Goal: Information Seeking & Learning: Find specific page/section

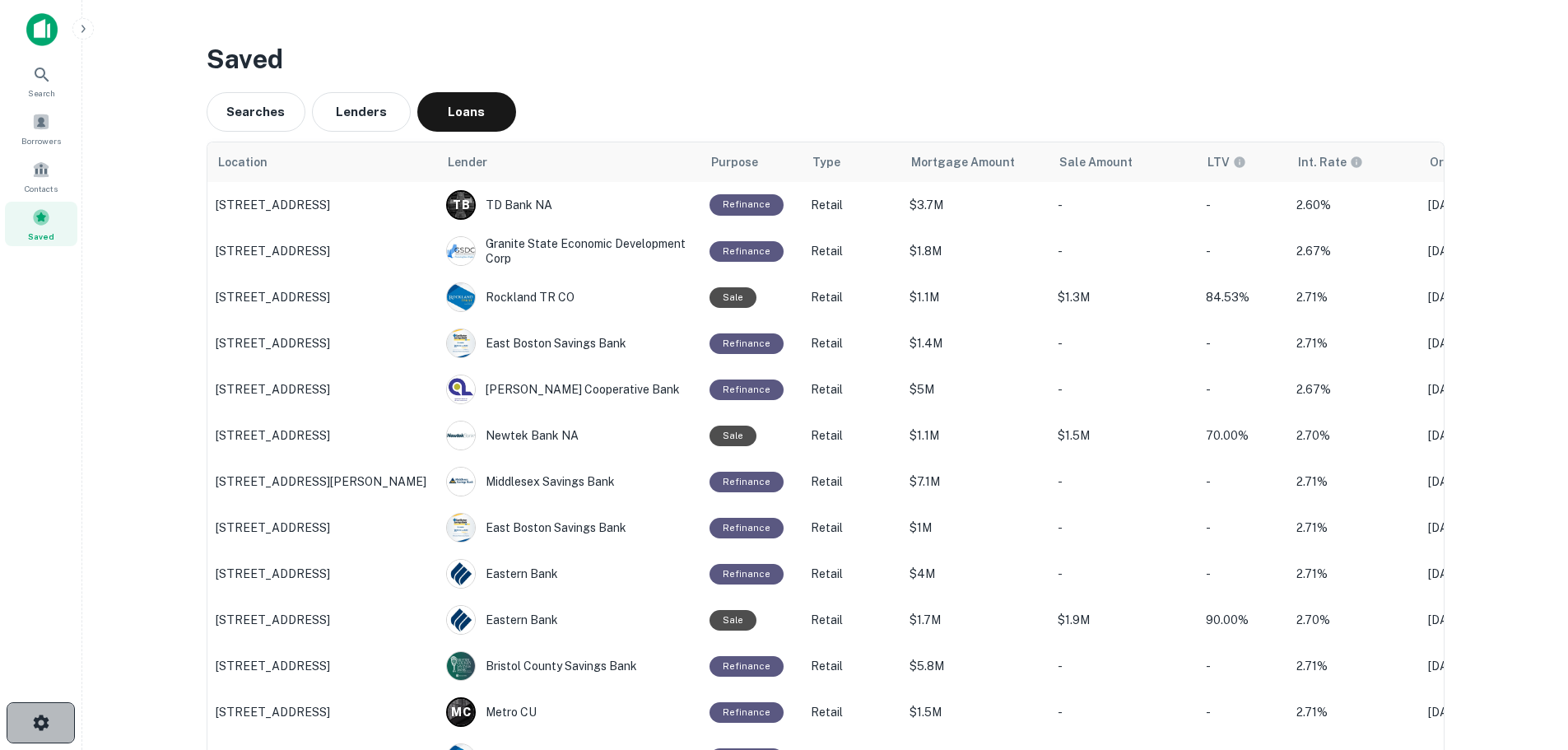
click at [30, 734] on button "button" at bounding box center [41, 722] width 69 height 42
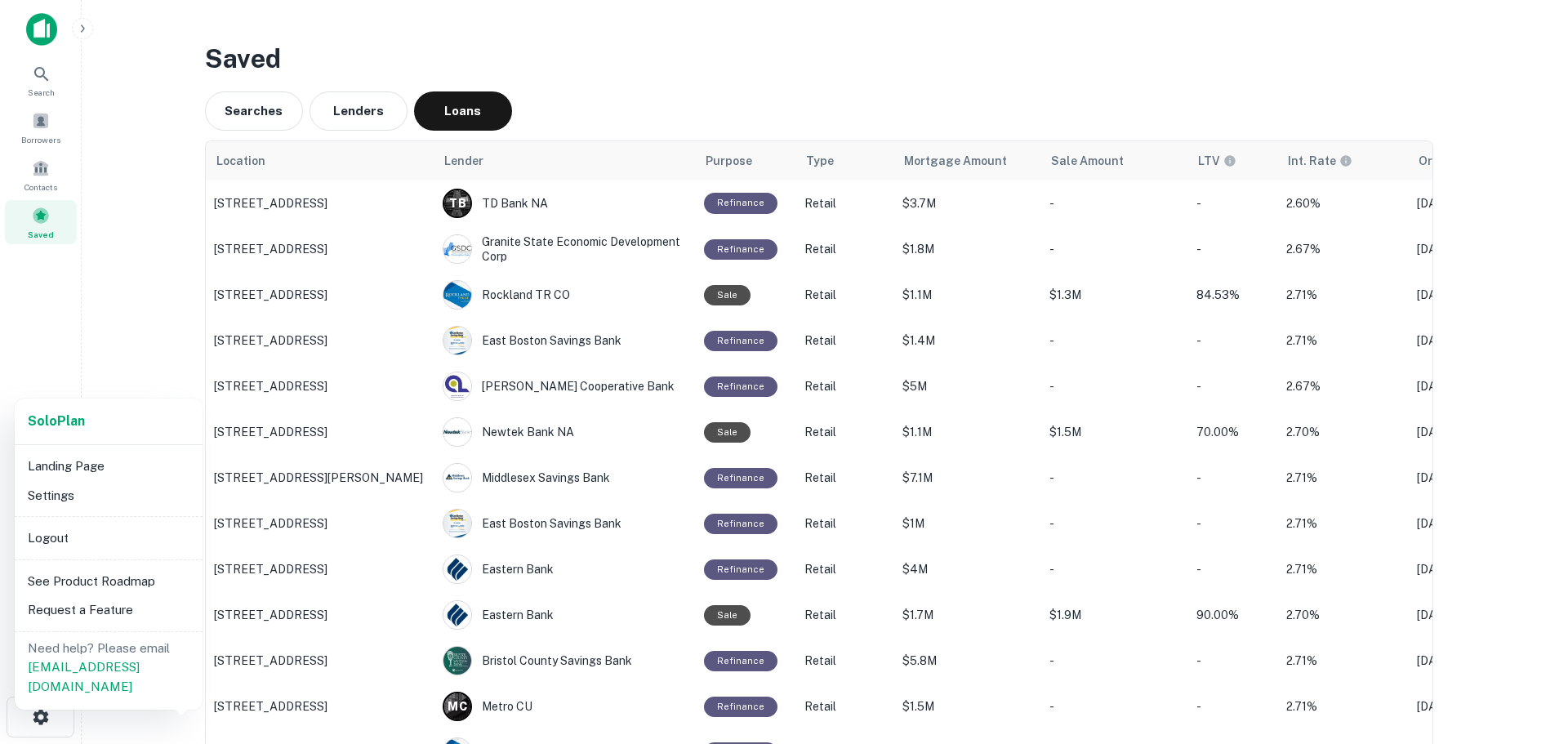
click at [42, 119] on div at bounding box center [784, 372] width 1568 height 744
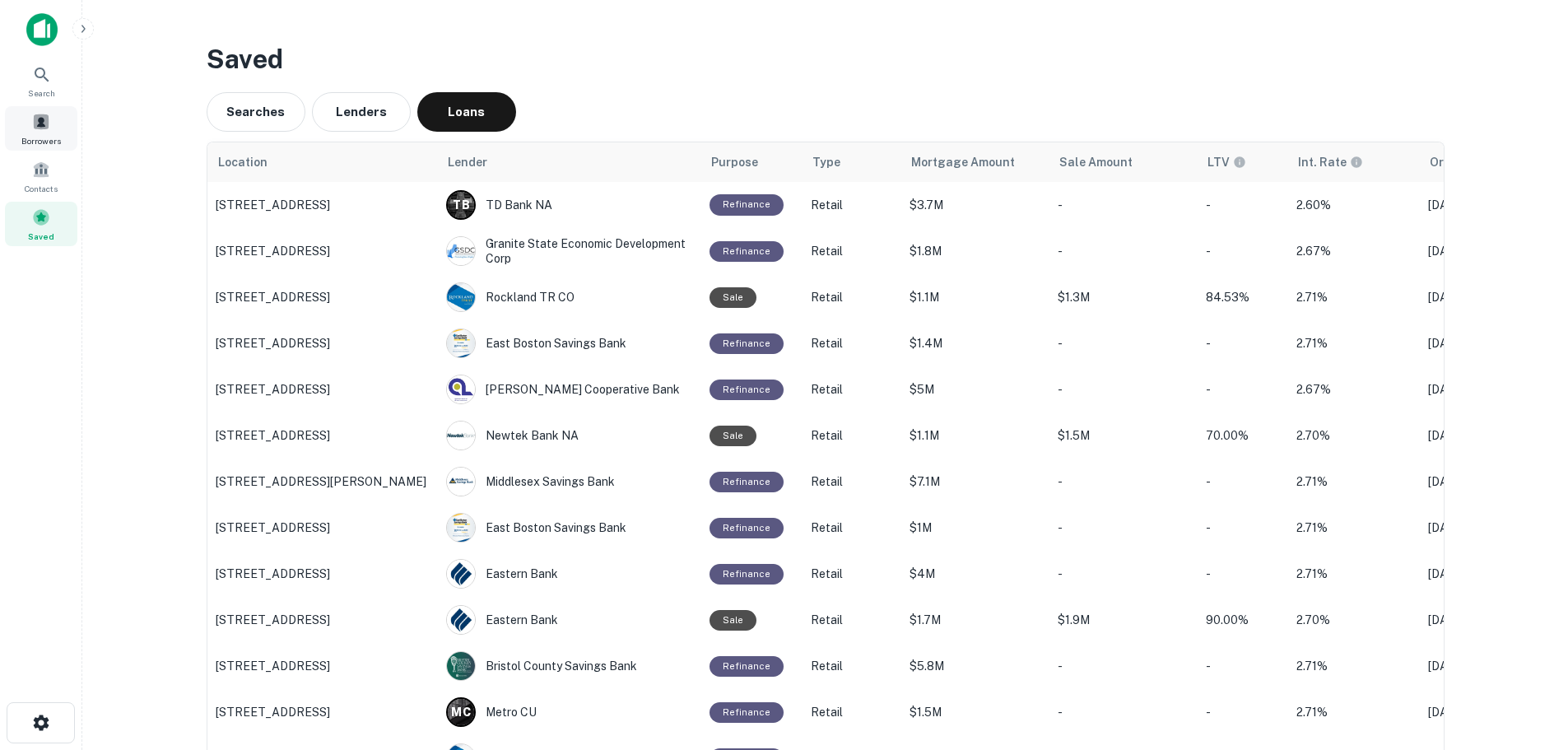
click at [46, 123] on span at bounding box center [41, 122] width 18 height 18
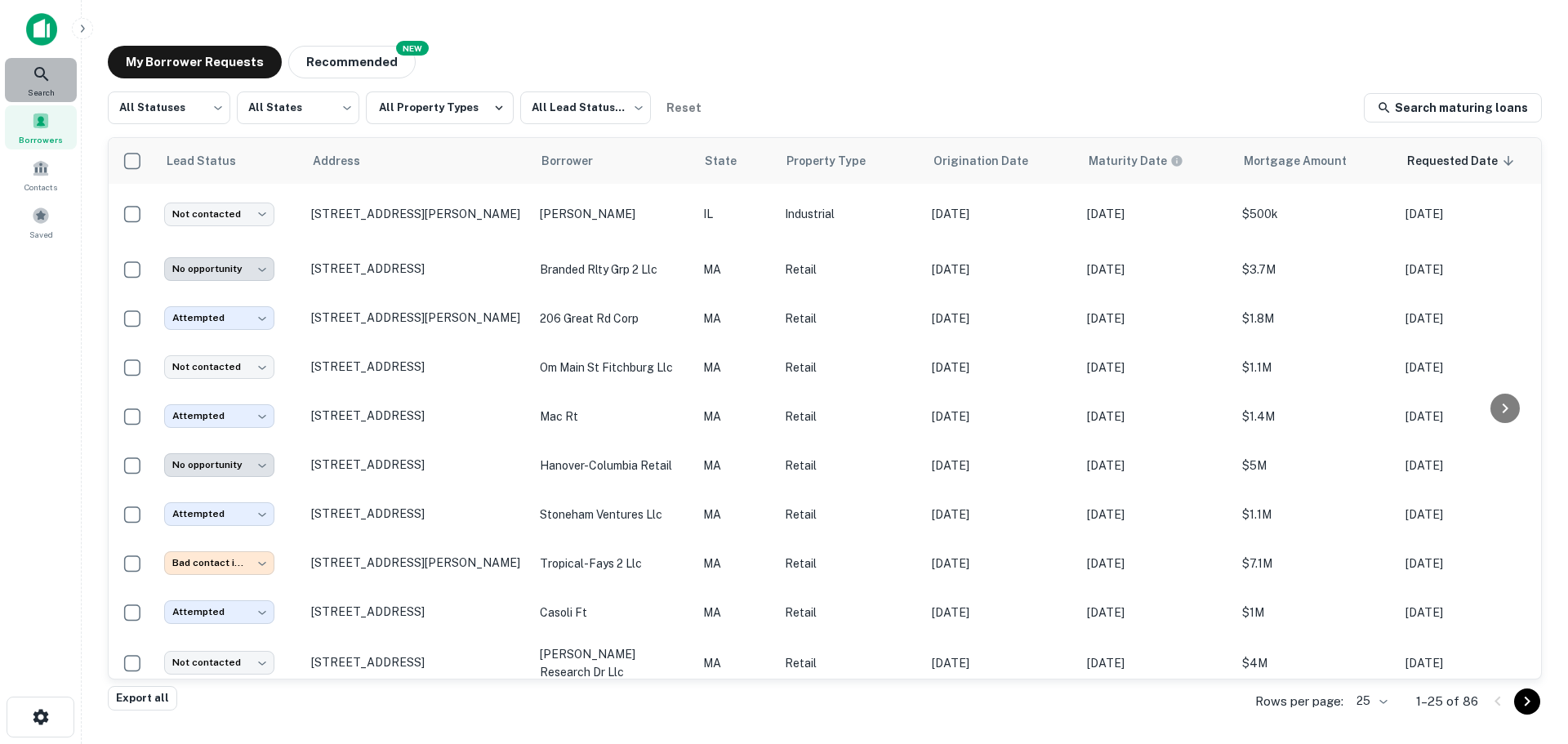
click at [42, 80] on icon at bounding box center [41, 74] width 19 height 19
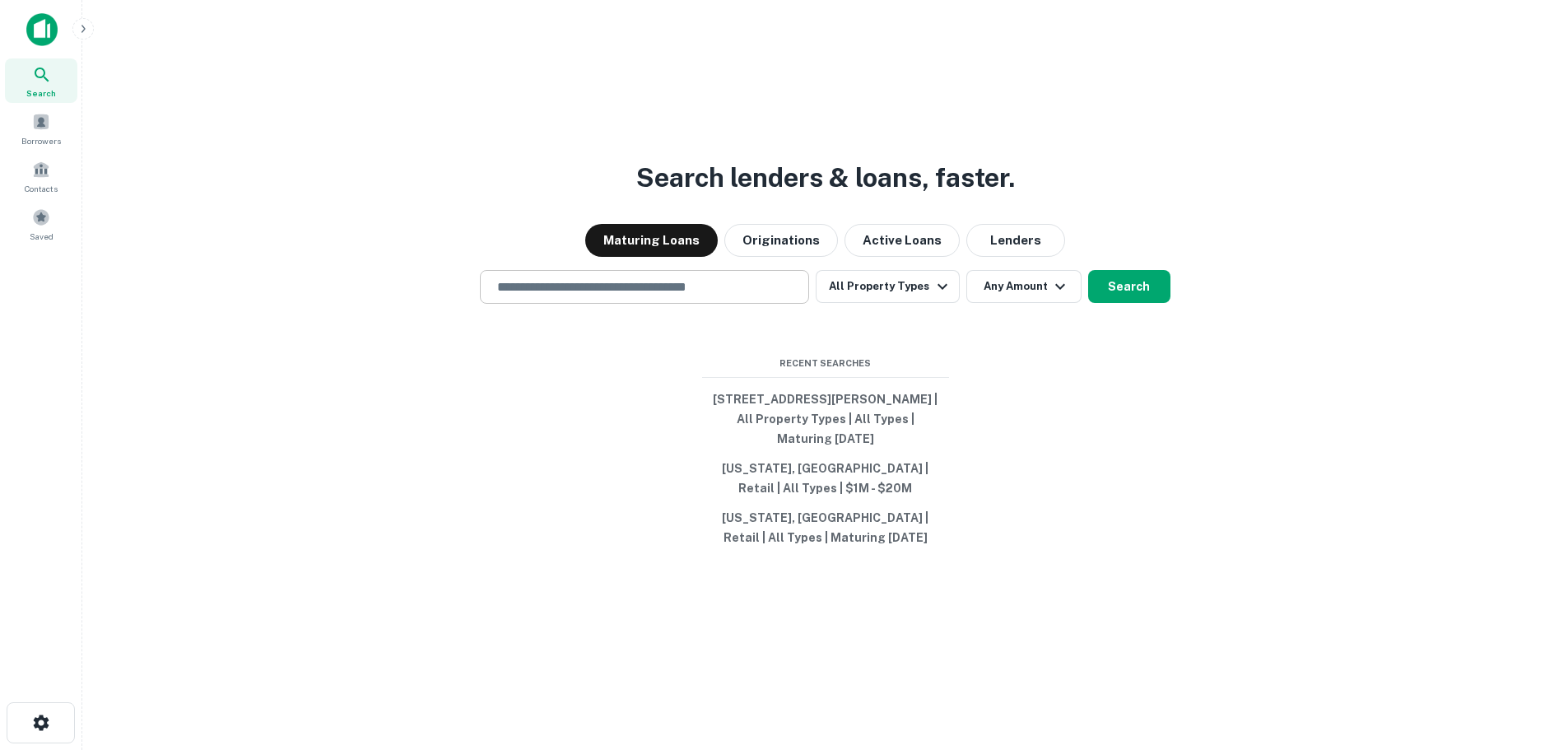
click at [706, 278] on input "text" at bounding box center [644, 287] width 315 height 19
type input "**********"
click at [895, 296] on button "All Property Types" at bounding box center [888, 286] width 143 height 33
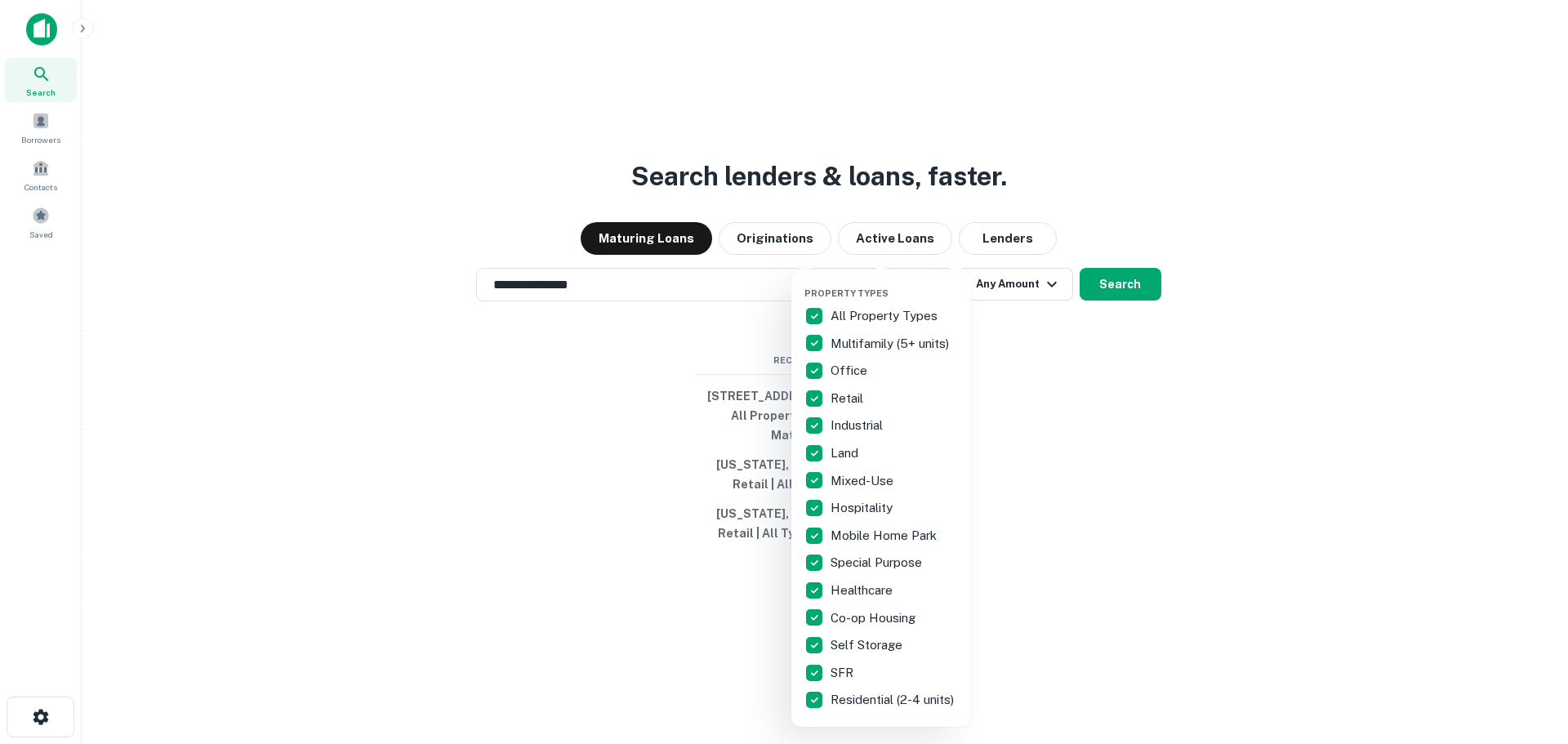
click at [795, 306] on div "Property Types All Property Types Multifamily (5+ units) Office Retail Industri…" at bounding box center [880, 498] width 180 height 457
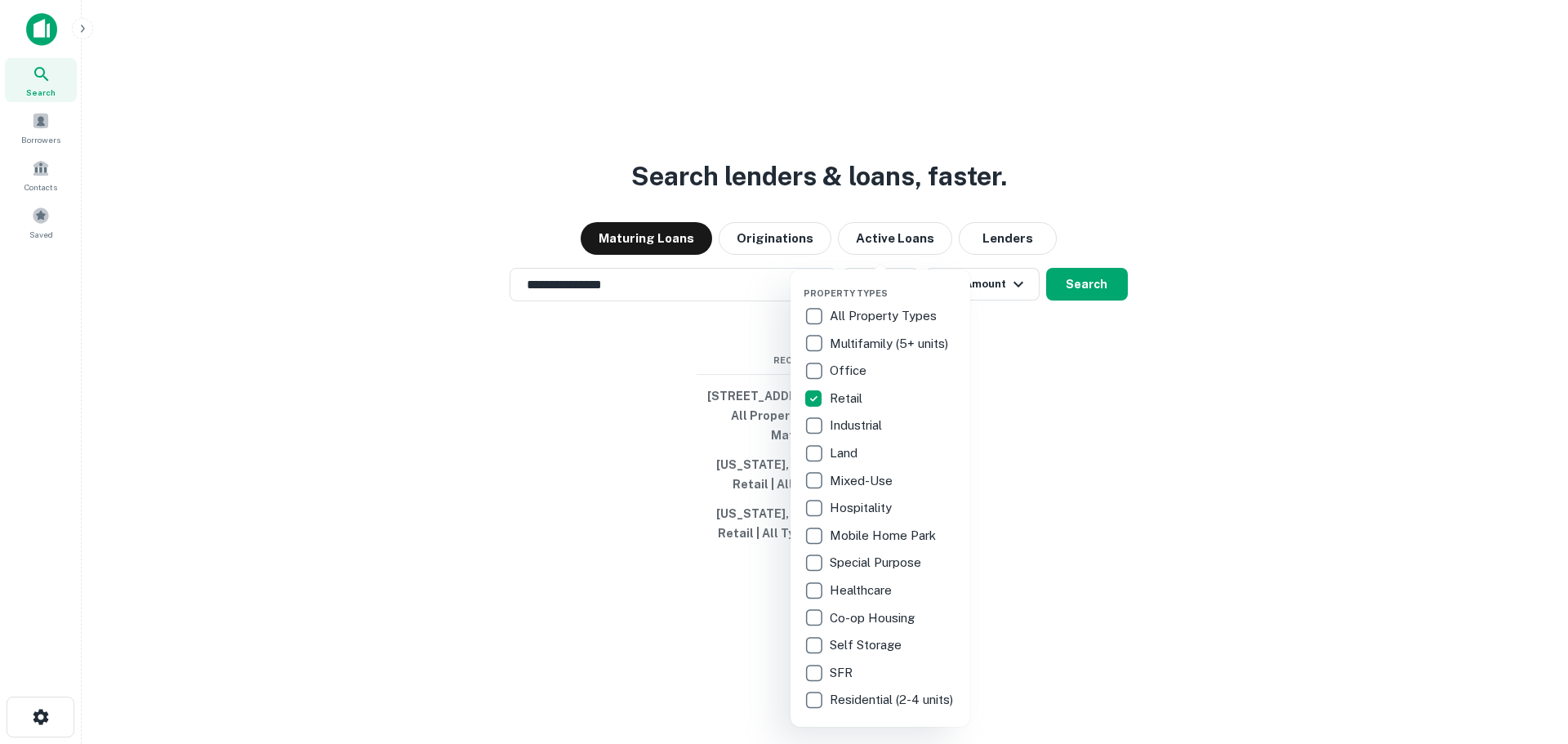
click at [1035, 287] on div at bounding box center [784, 372] width 1568 height 744
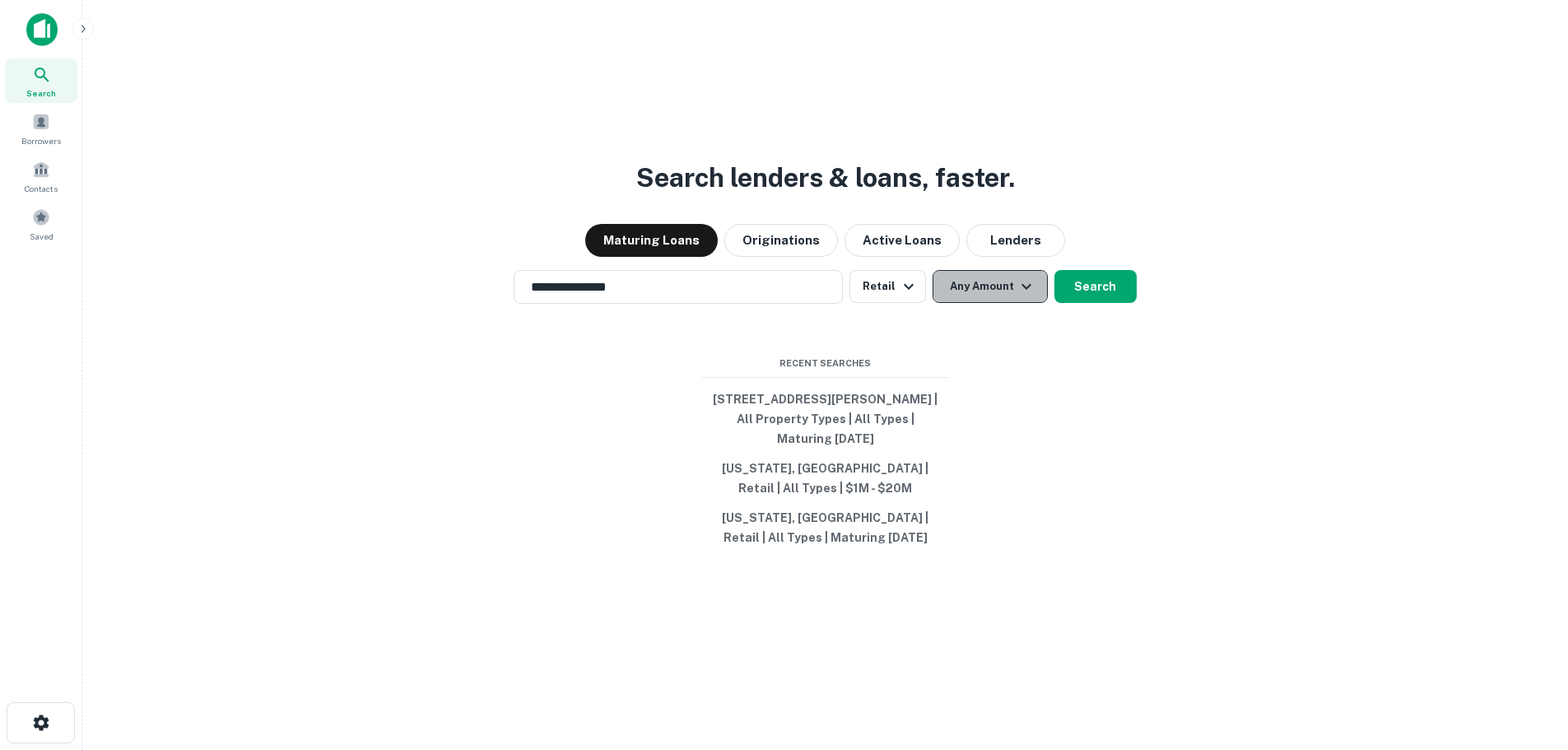
click at [1021, 288] on icon "button" at bounding box center [1026, 286] width 19 height 19
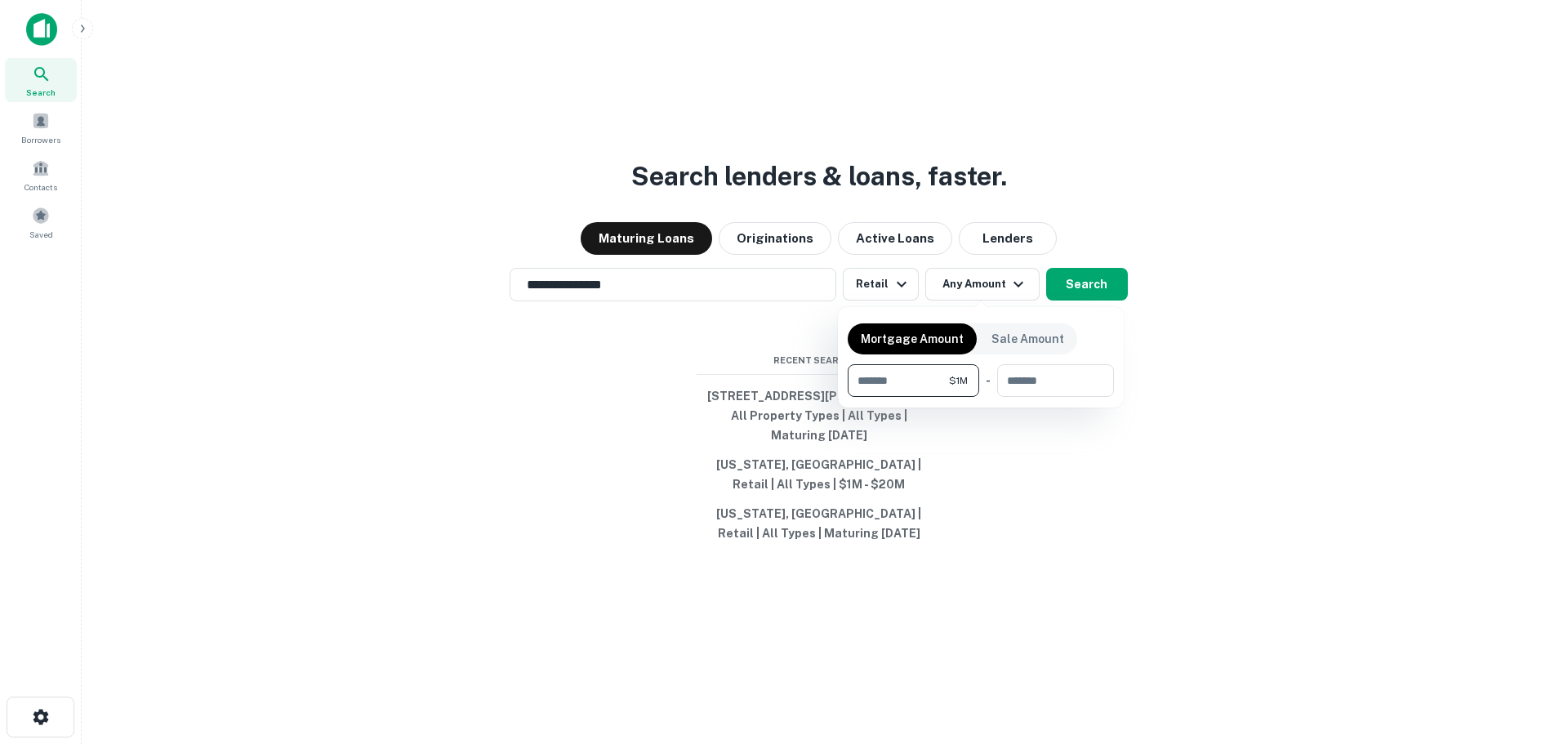
type input "*******"
type input "********"
click at [1112, 284] on div at bounding box center [784, 372] width 1568 height 744
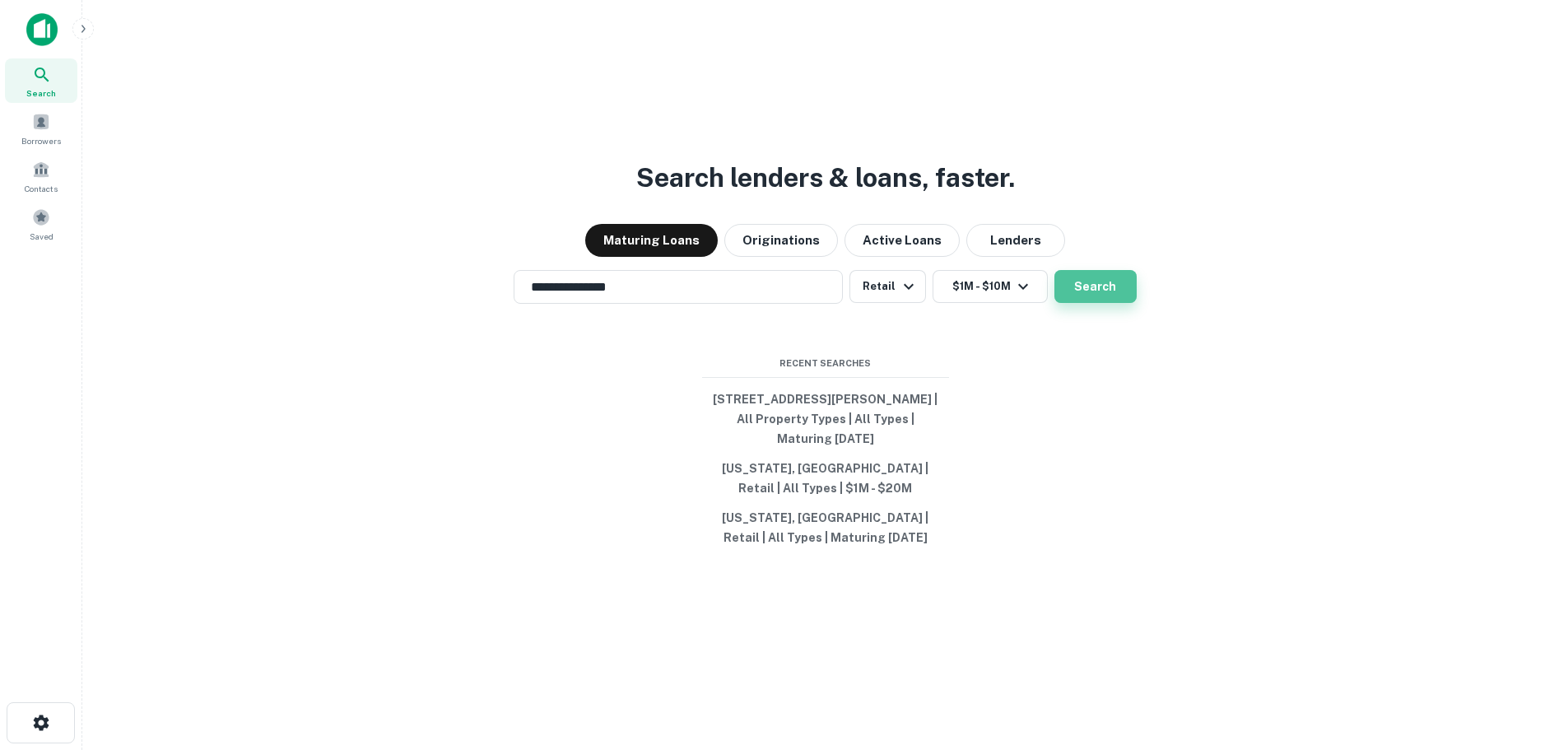
click at [1099, 278] on button "Search" at bounding box center [1095, 286] width 82 height 33
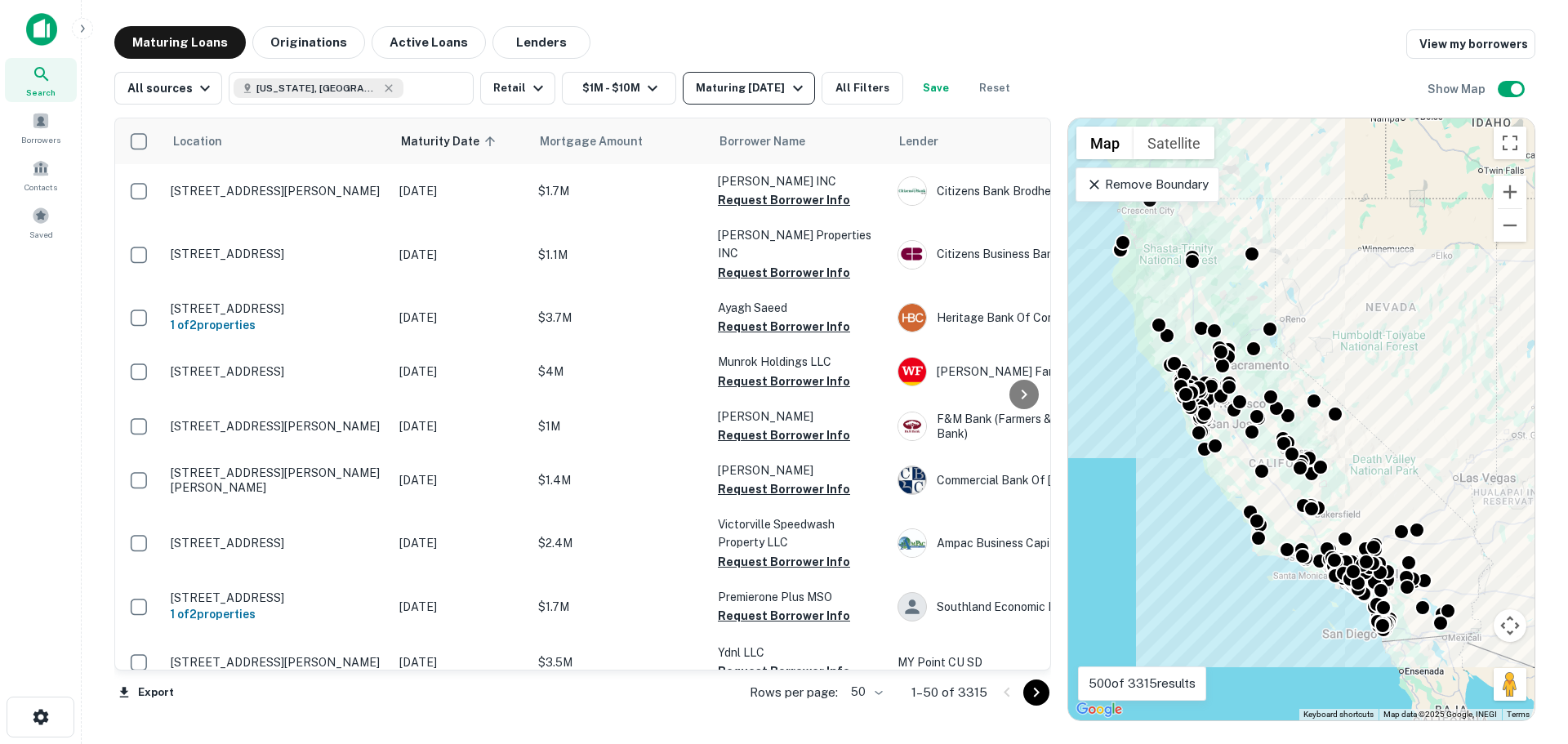
click at [733, 79] on div "Maturing In 1 Year" at bounding box center [752, 88] width 111 height 19
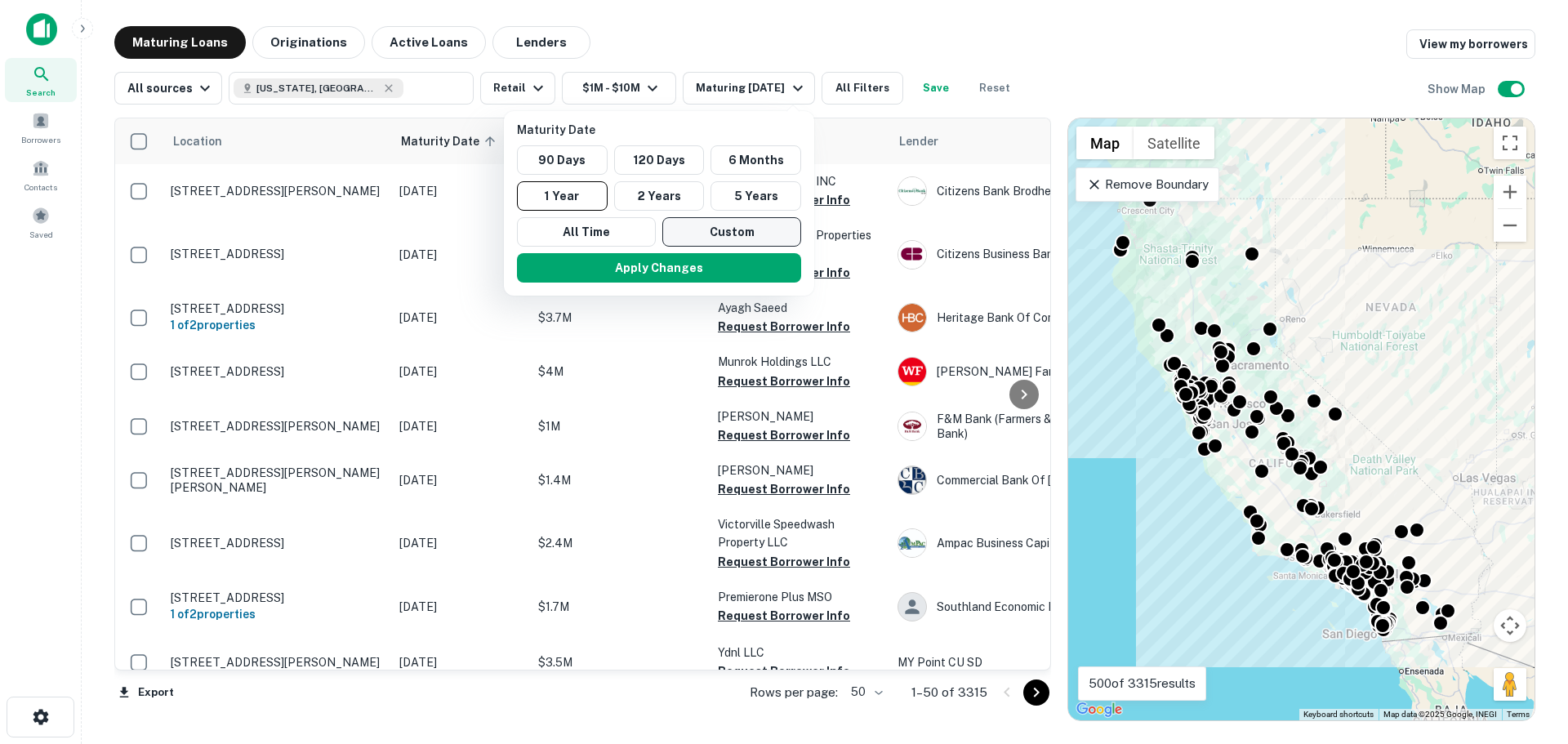
click at [738, 230] on button "Custom" at bounding box center [732, 231] width 139 height 30
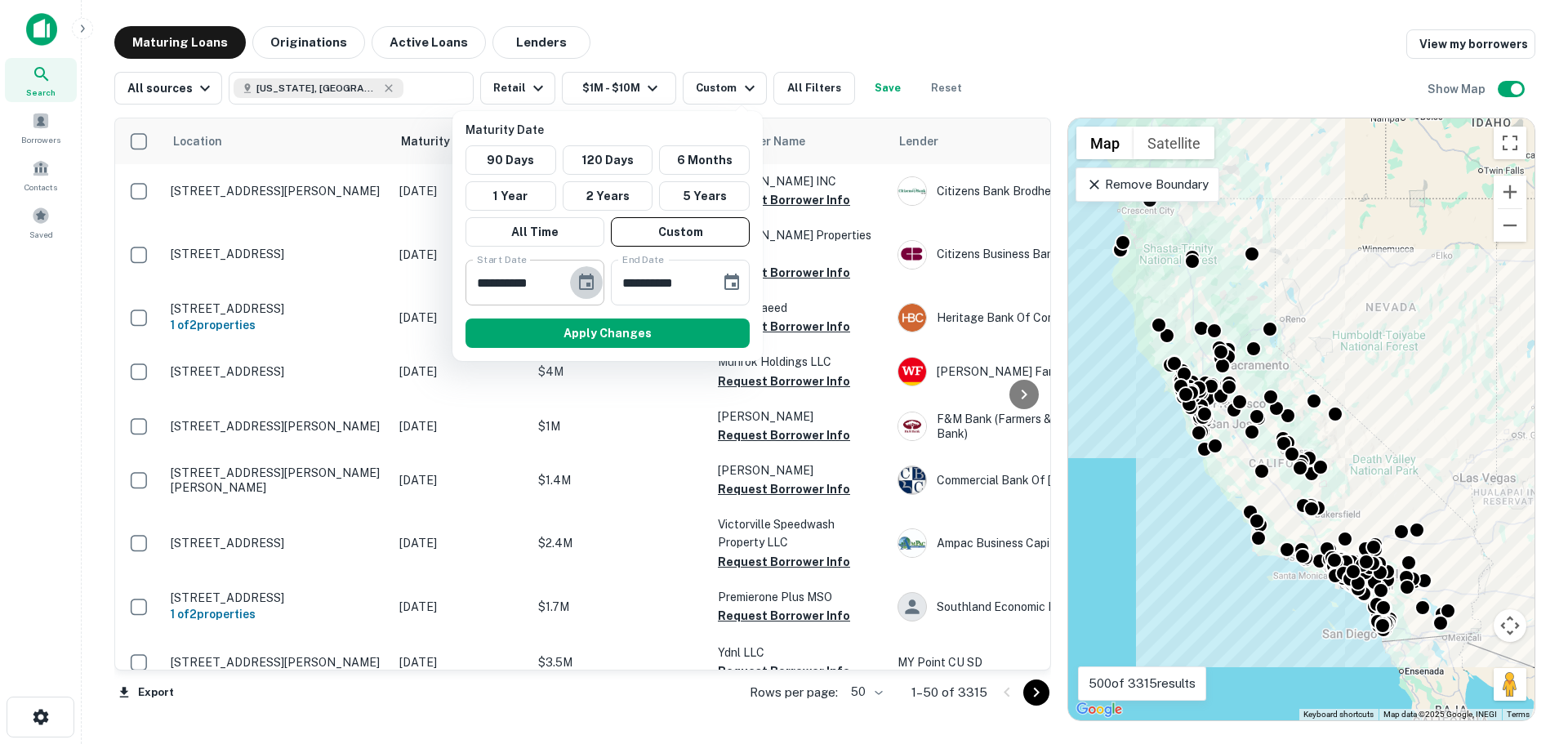
click at [591, 280] on icon "Choose date, selected date is Feb 26, 2025" at bounding box center [586, 282] width 19 height 19
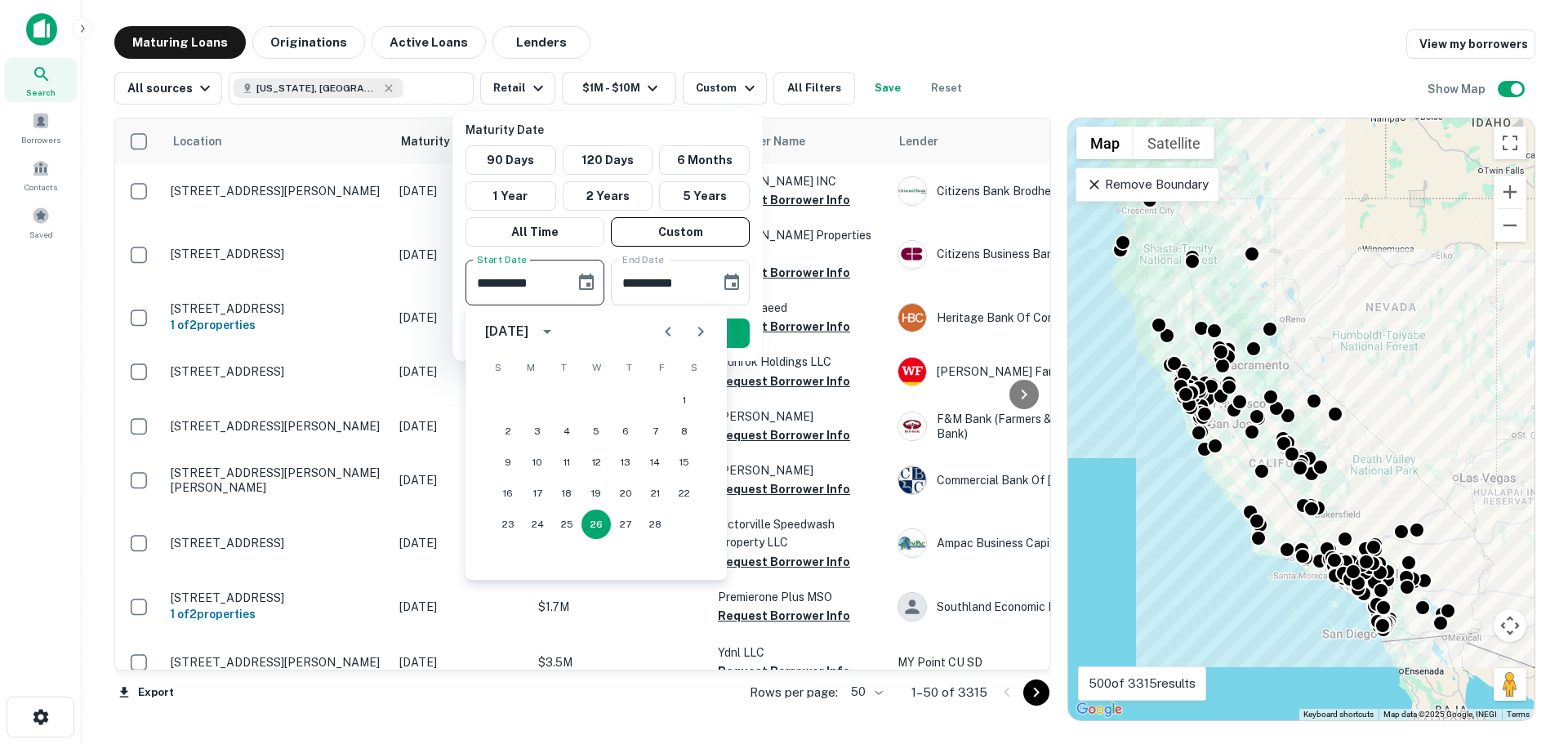
click at [705, 326] on icon "Next month" at bounding box center [701, 331] width 19 height 19
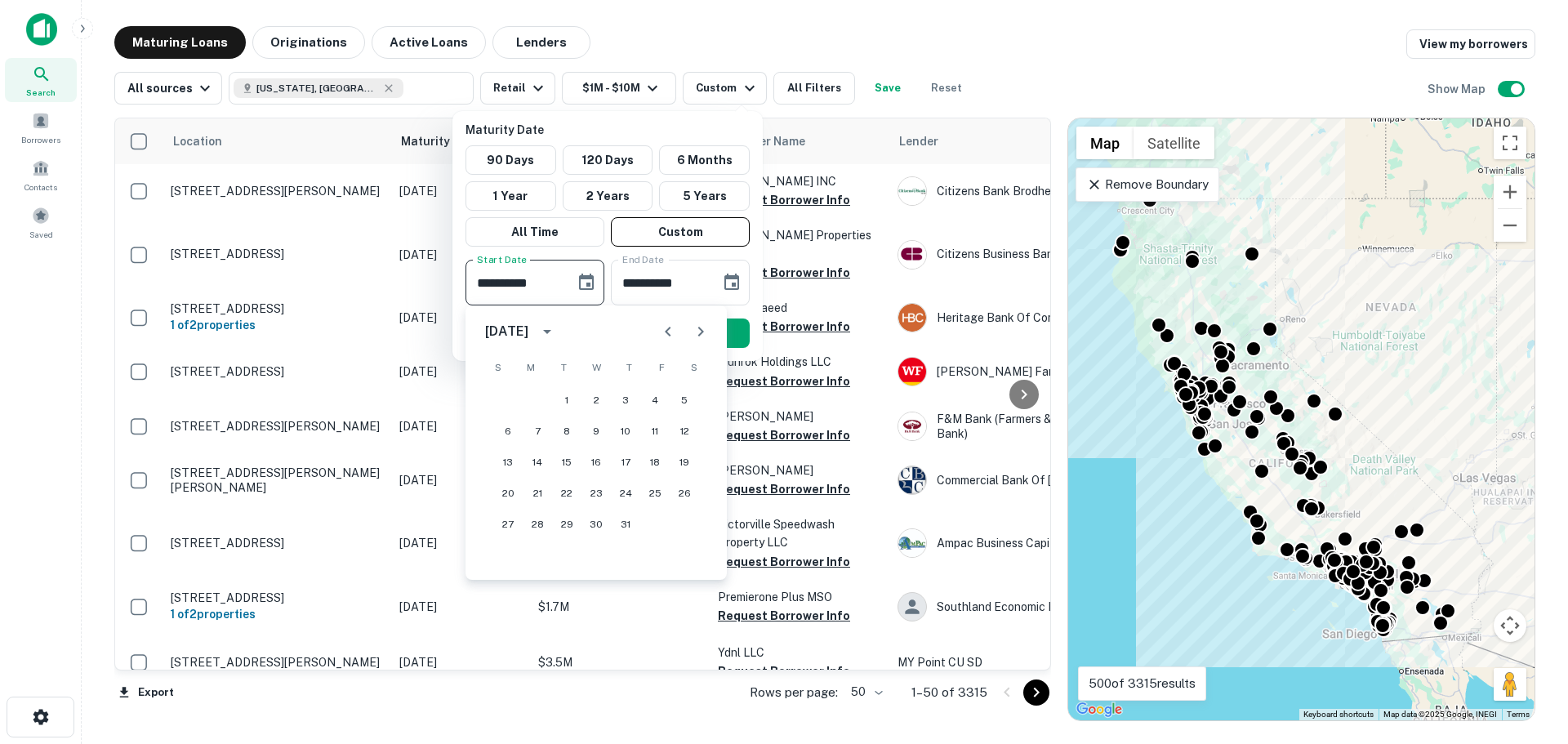
click at [705, 326] on icon "Next month" at bounding box center [701, 331] width 19 height 19
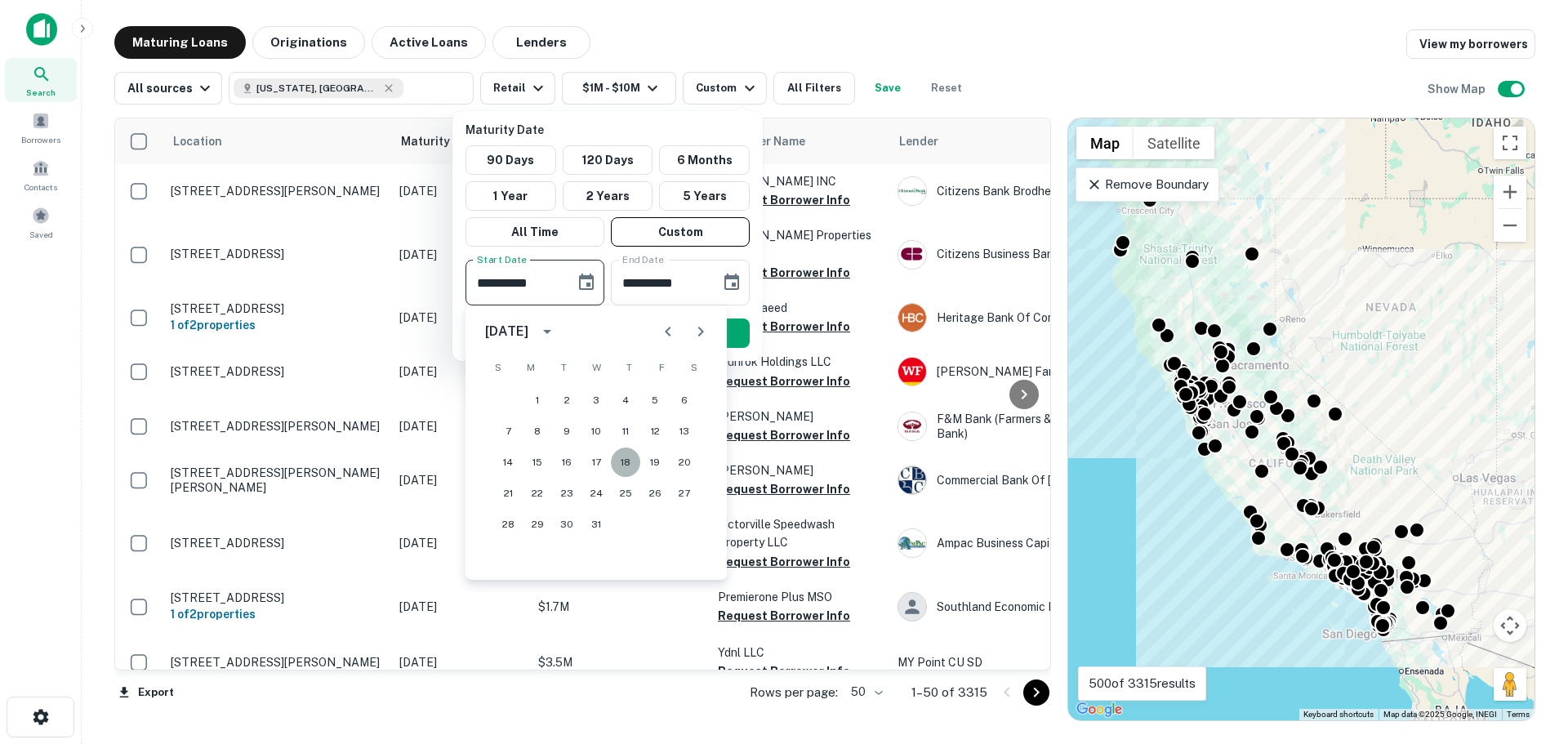
click at [629, 462] on button "18" at bounding box center [625, 462] width 30 height 30
type input "**********"
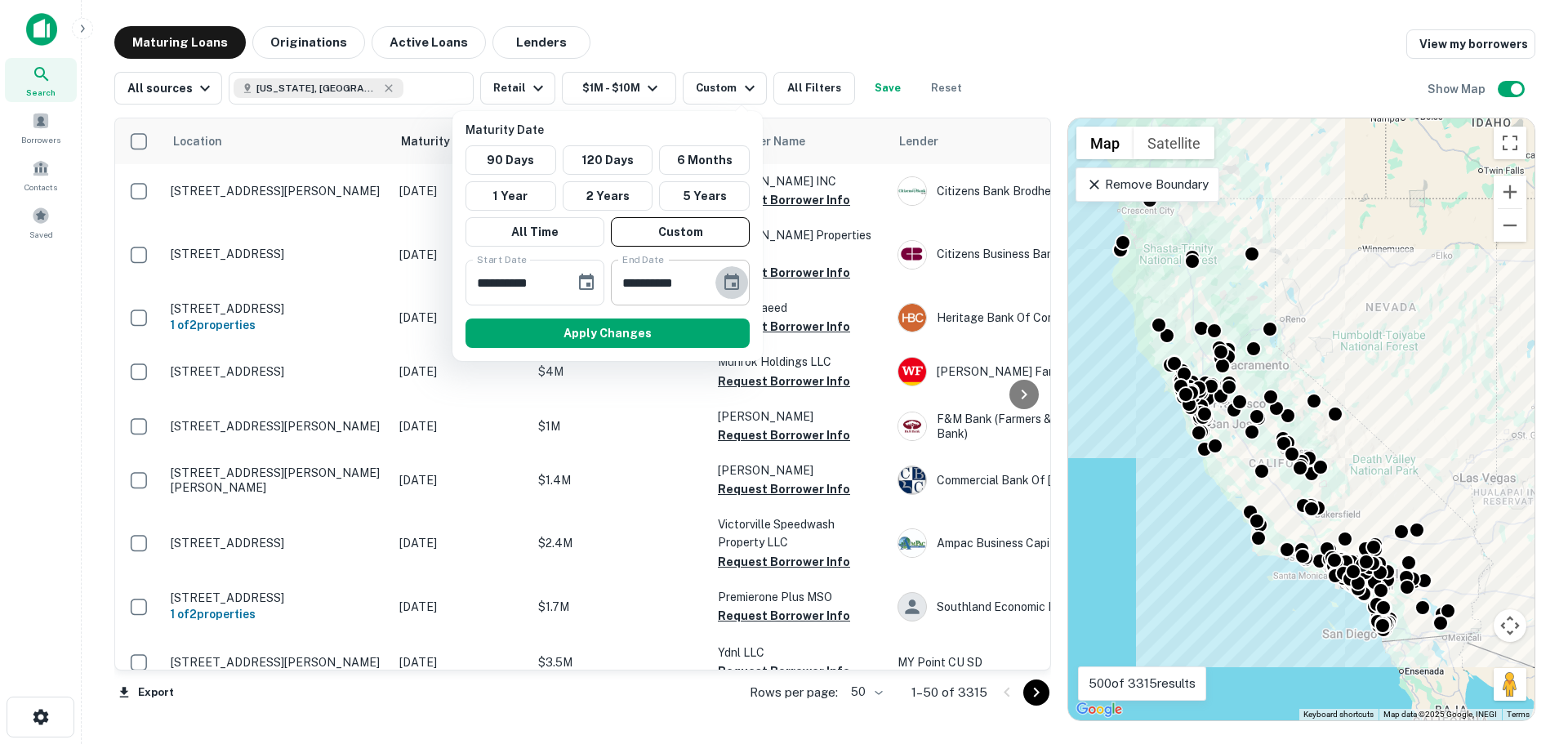
click at [730, 287] on icon "Choose date, selected date is Aug 25, 2025" at bounding box center [732, 282] width 19 height 19
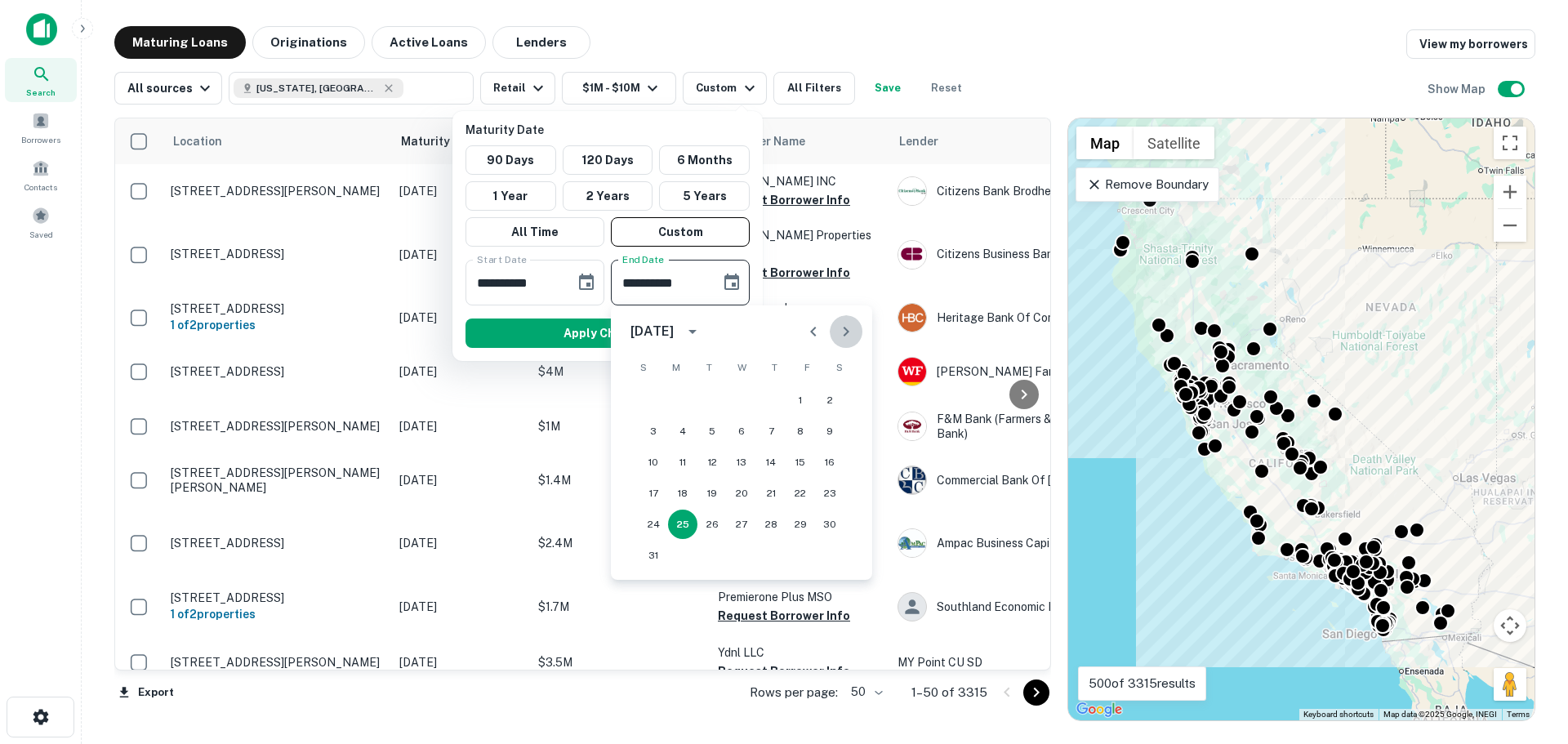
click at [844, 324] on icon "Next month" at bounding box center [846, 331] width 19 height 19
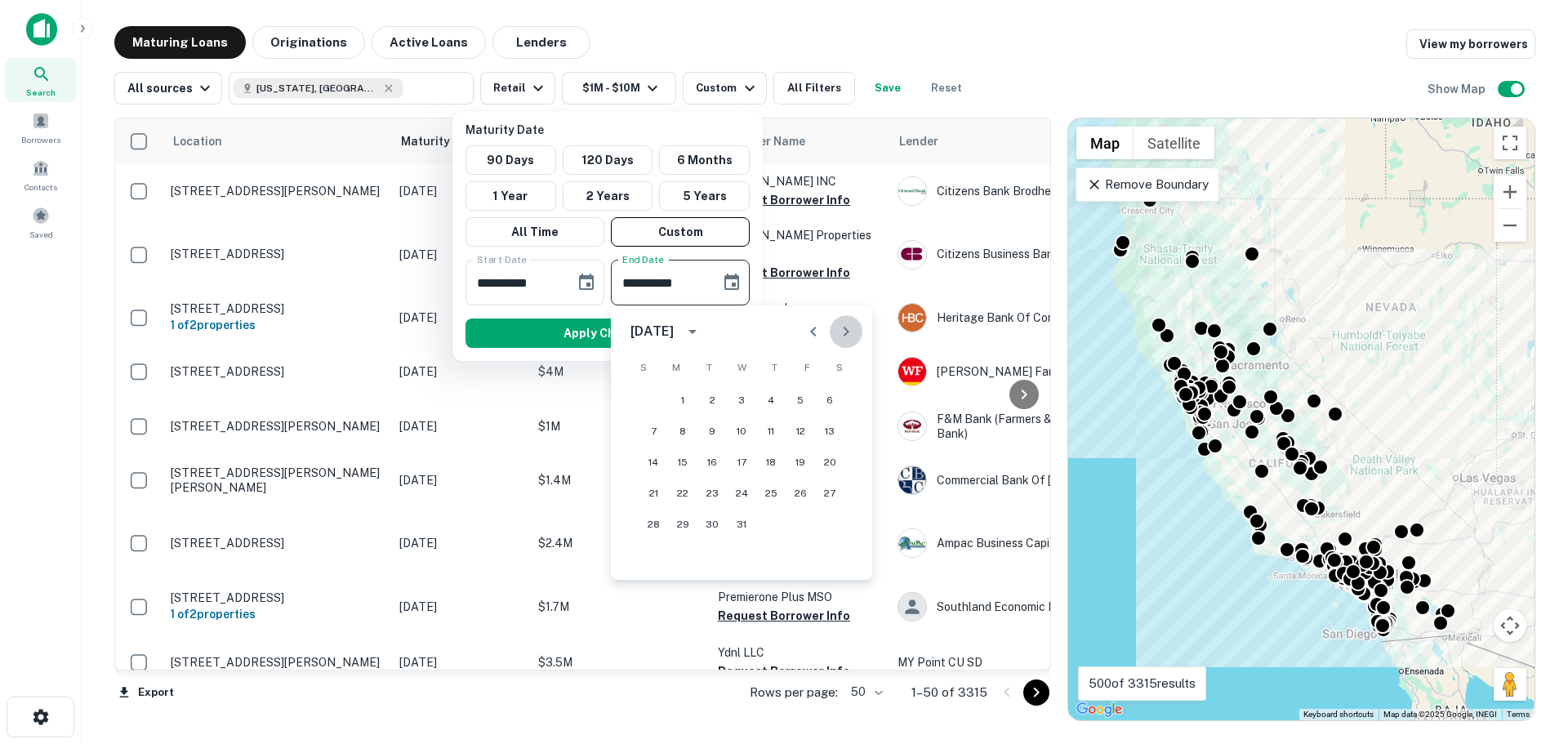
click at [844, 324] on icon "Next month" at bounding box center [846, 331] width 19 height 19
click at [806, 330] on icon "Previous month" at bounding box center [813, 331] width 19 height 19
click at [832, 518] on button "31" at bounding box center [830, 524] width 30 height 30
type input "**********"
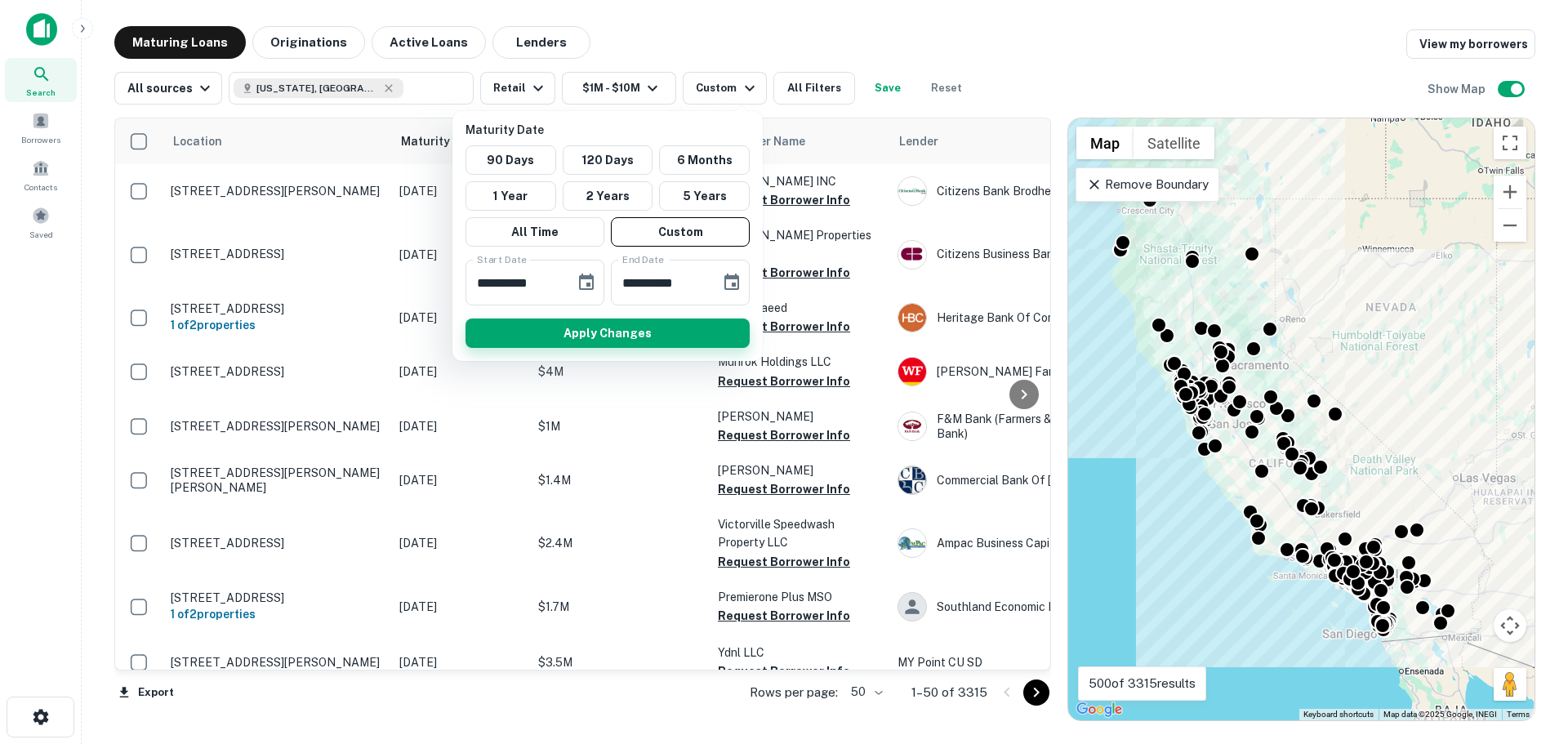
click at [682, 322] on button "Apply Changes" at bounding box center [608, 333] width 284 height 30
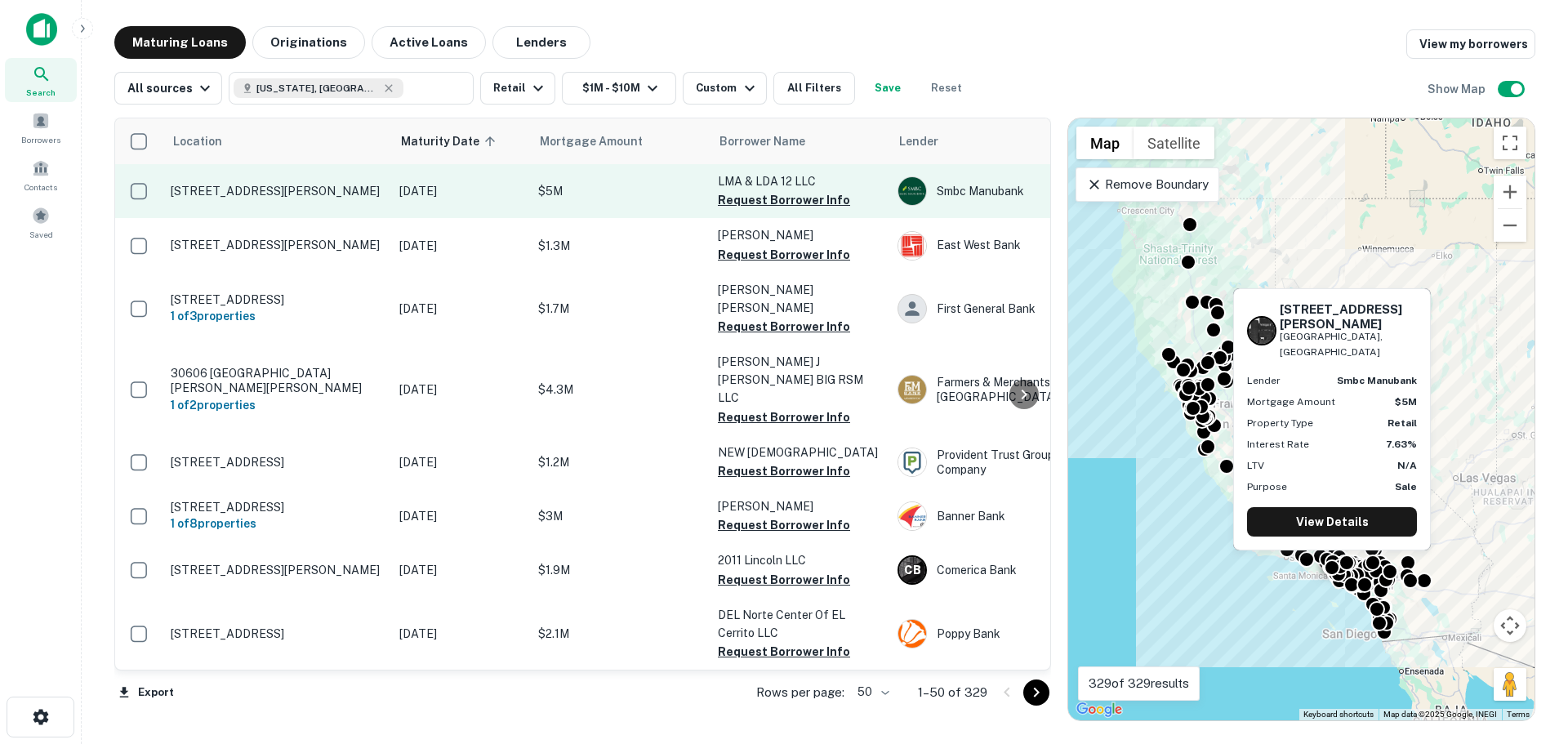
click at [266, 186] on p "12416 Santa Monica Blvd Los Angeles, CA90025" at bounding box center [277, 190] width 212 height 14
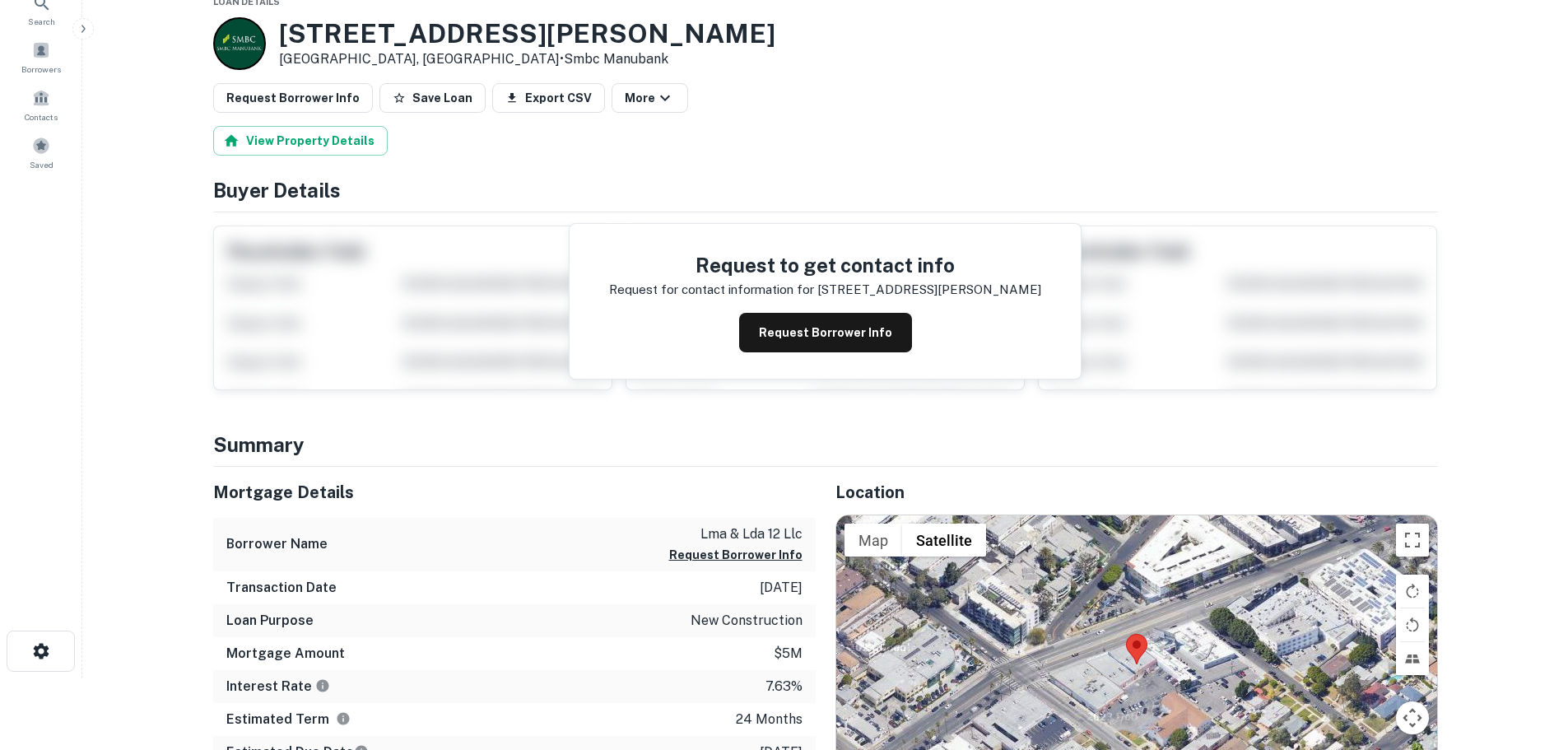
scroll to position [247, 0]
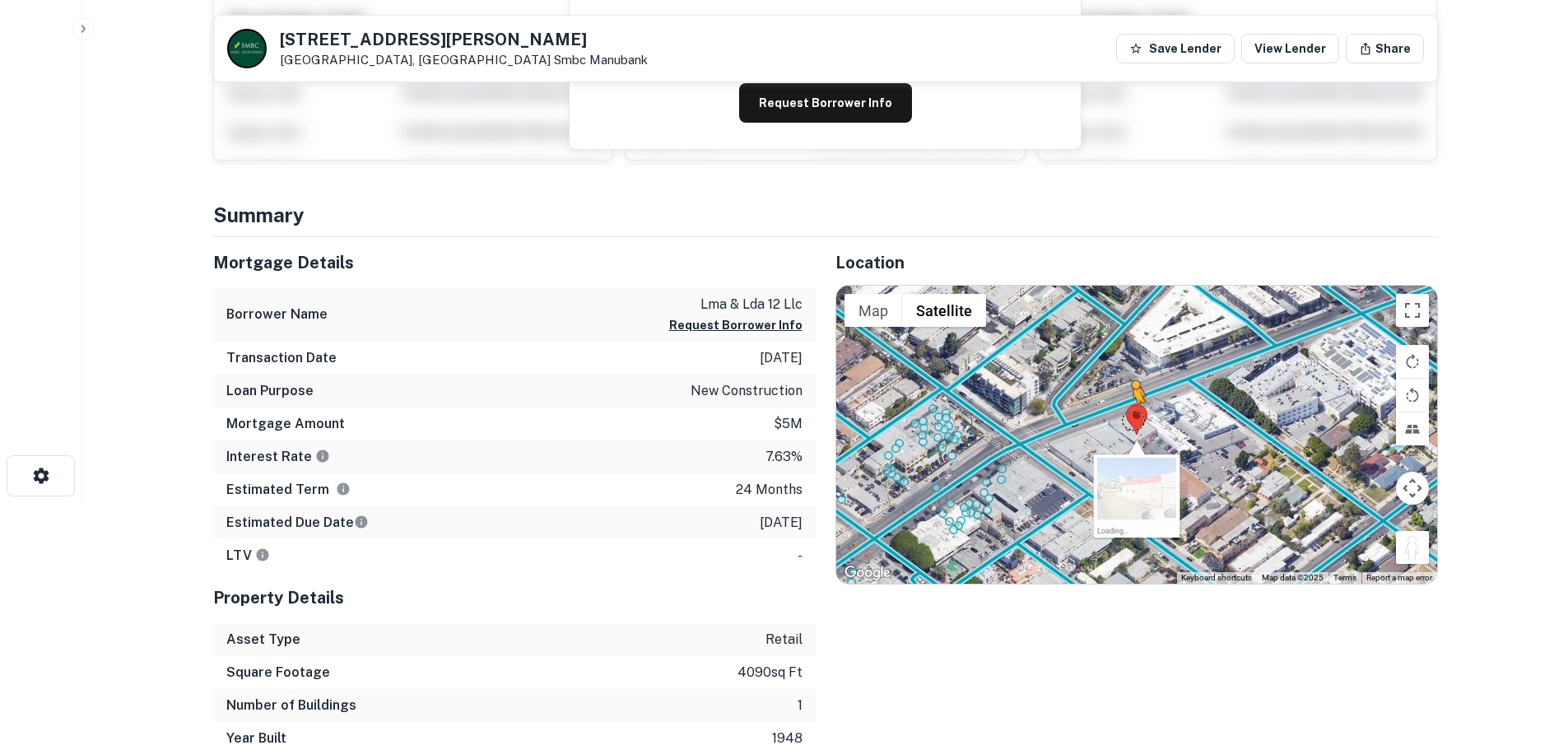
drag, startPoint x: 1415, startPoint y: 548, endPoint x: 1130, endPoint y: 418, distance: 313.2
click at [1130, 418] on div "To activate drag with keyboard, press Alt + Enter. Once in keyboard drag state,…" at bounding box center [1136, 435] width 601 height 298
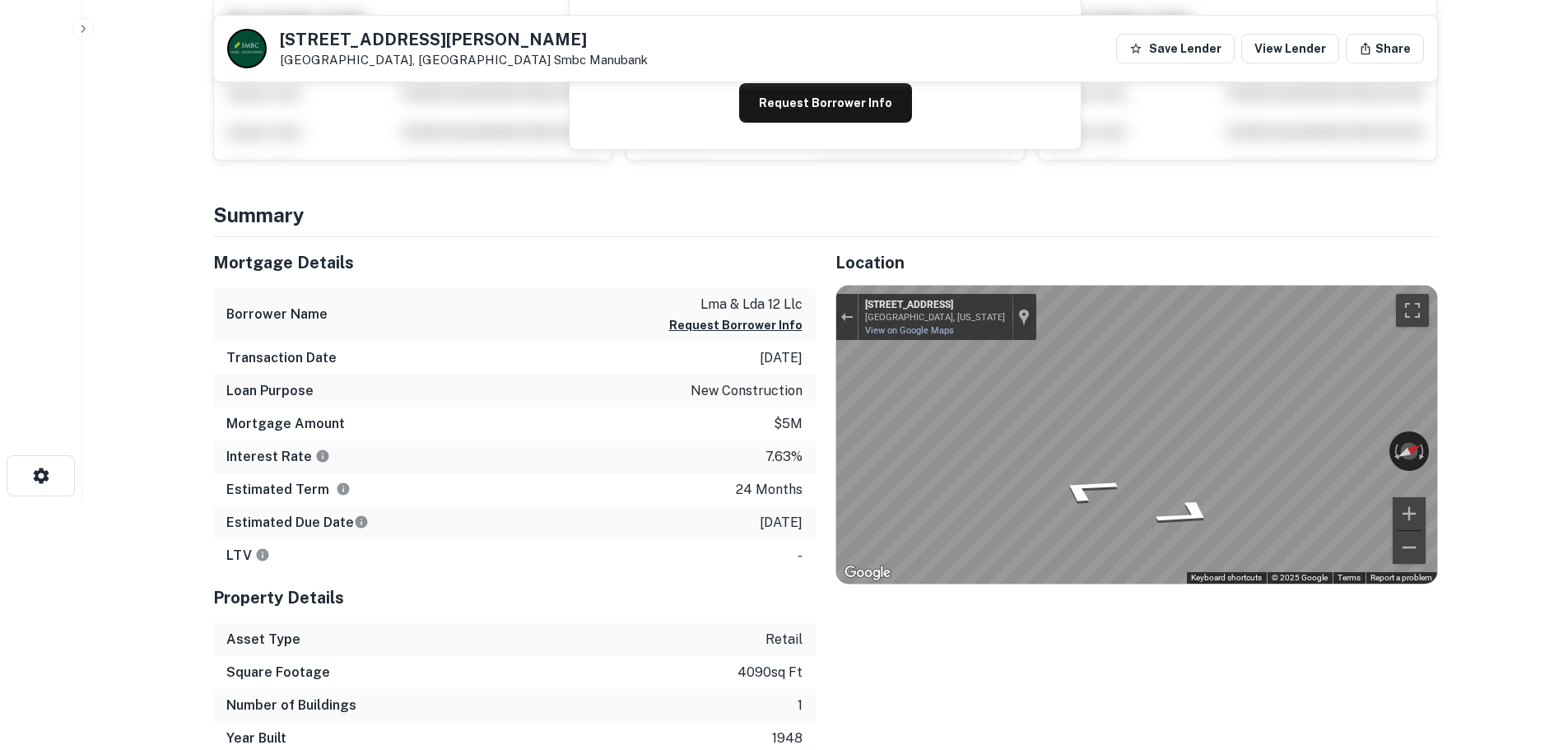
click at [819, 441] on div "Location ← Move left → Move right ↑ Move up ↓ Move down + Zoom in - Zoom out Ho…" at bounding box center [1127, 495] width 622 height 518
click at [538, 415] on div "Mortgage Details Borrower Name lma & lda 12 llc Request Borrower Info Transacti…" at bounding box center [816, 495] width 1245 height 518
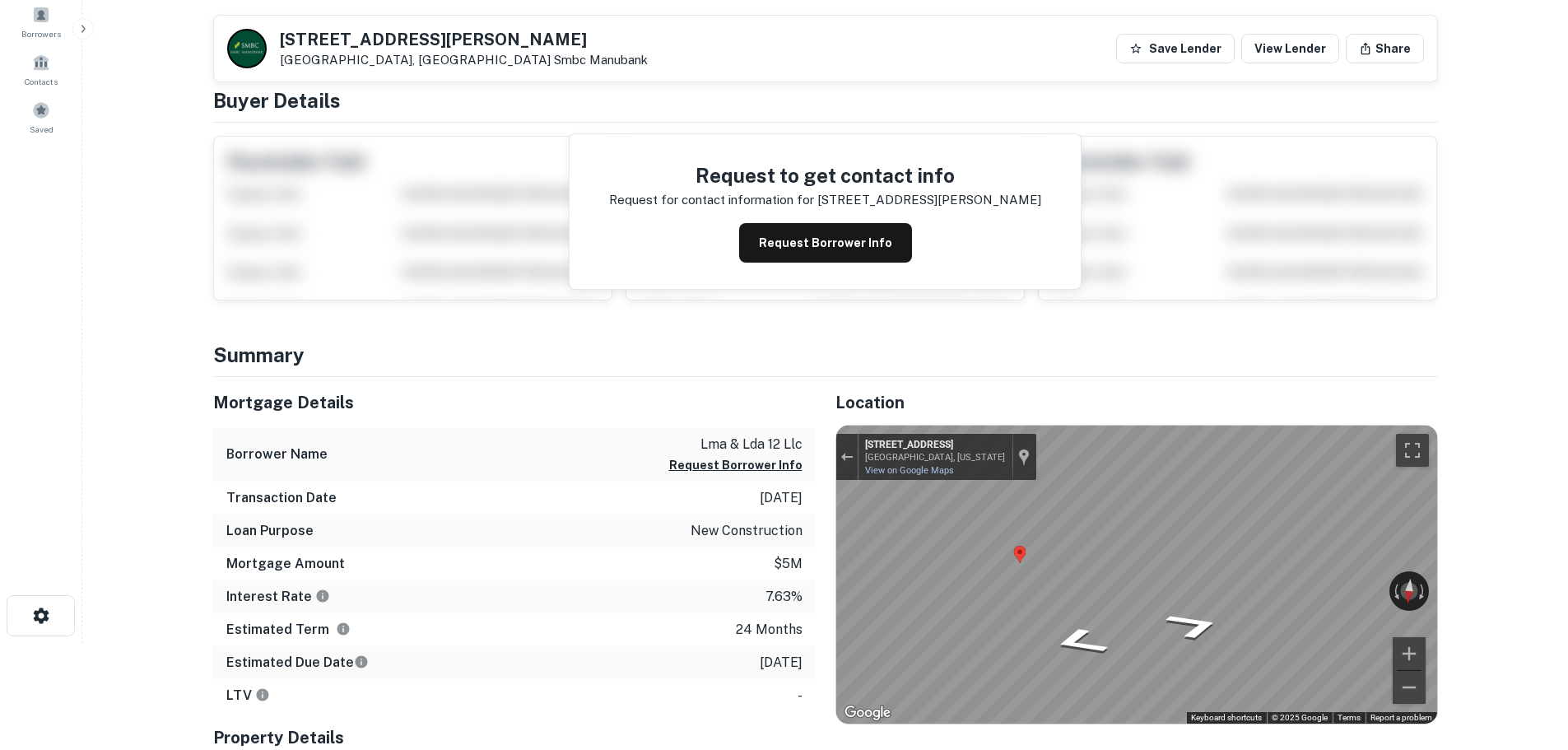
scroll to position [0, 0]
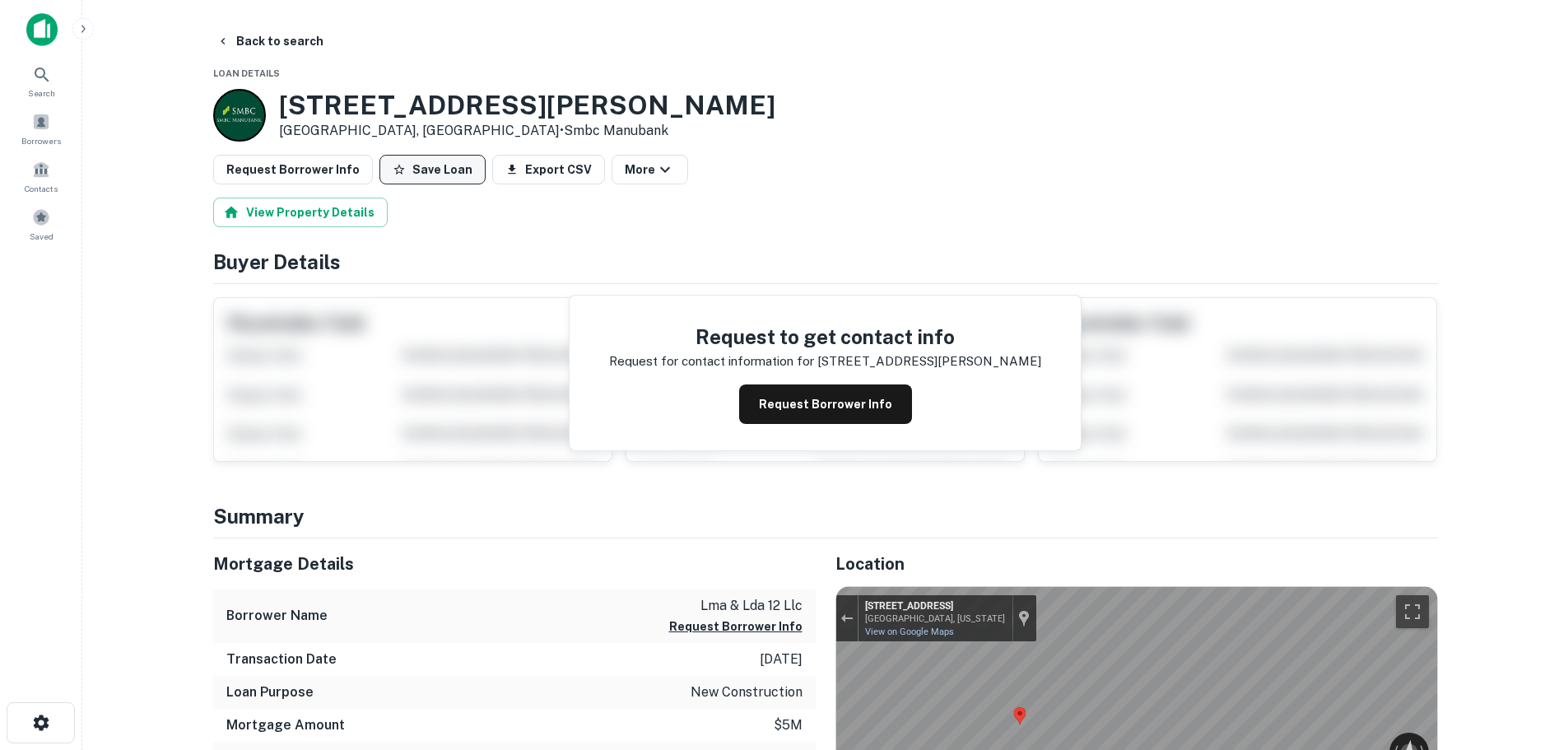
click at [423, 165] on button "Save Loan" at bounding box center [433, 169] width 106 height 30
click at [288, 165] on button "Request Borrower Info" at bounding box center [292, 169] width 160 height 30
click at [285, 46] on button "Back to search" at bounding box center [270, 41] width 120 height 30
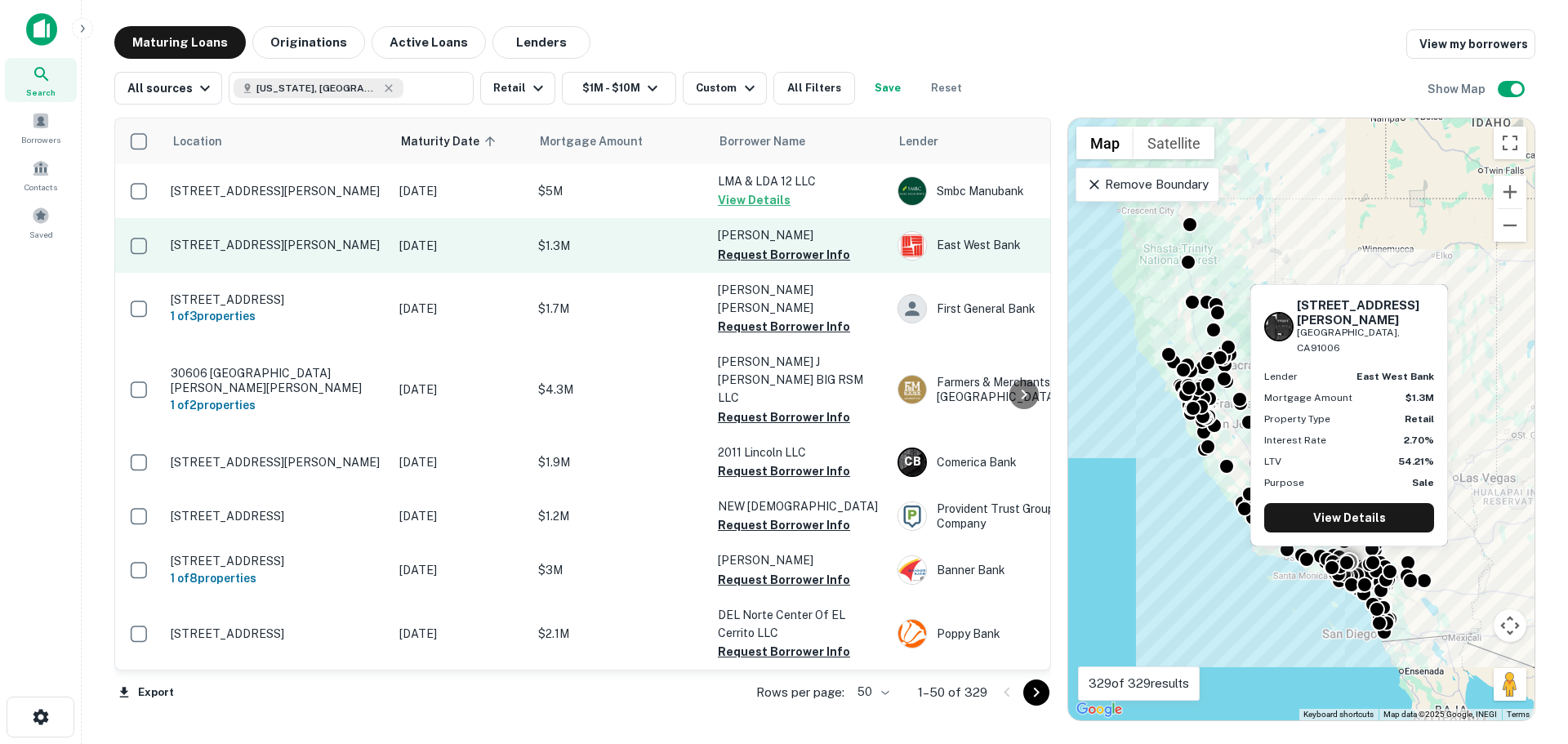
click at [286, 245] on p "160 E Duarte Rd Arcadia, CA91006" at bounding box center [277, 244] width 212 height 14
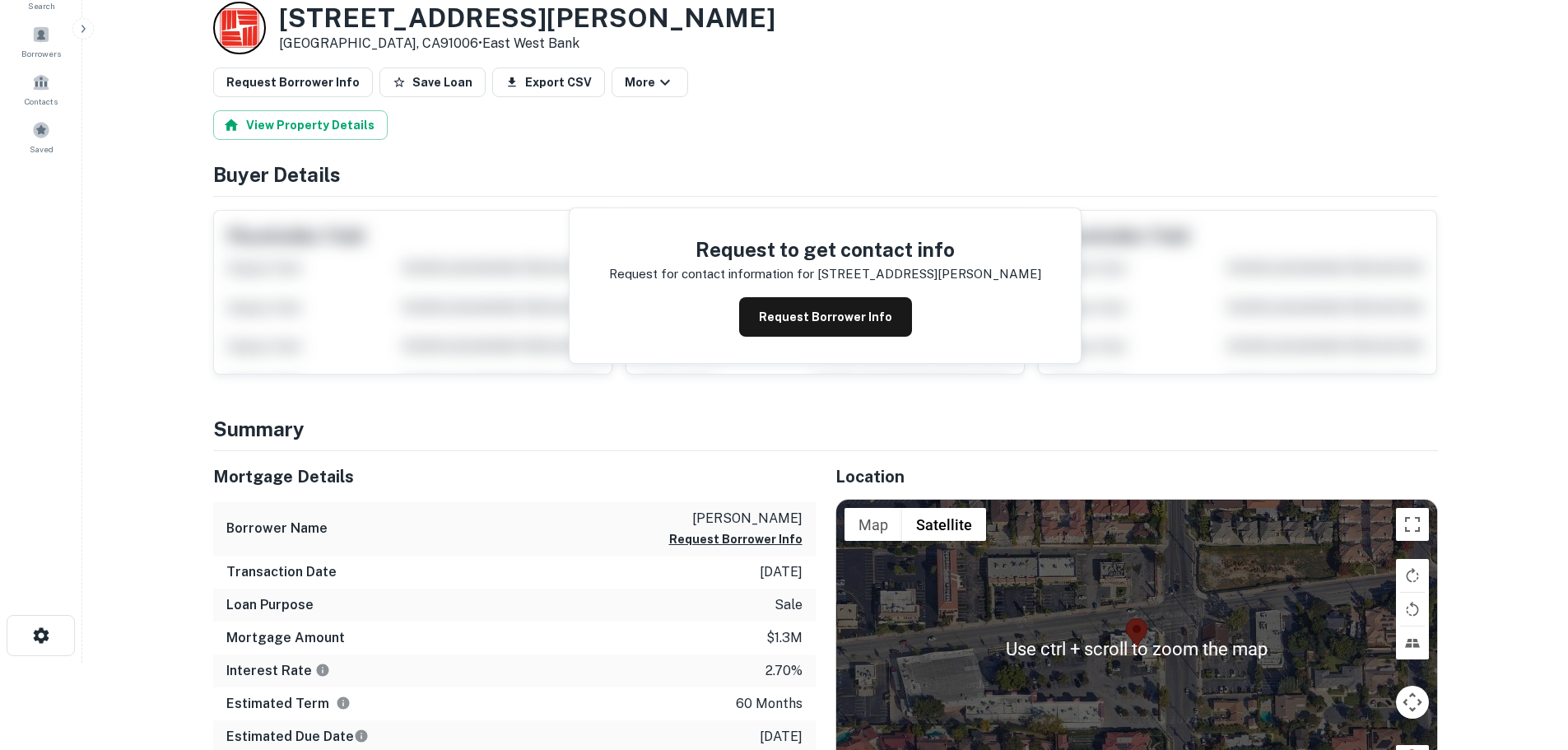
scroll to position [165, 0]
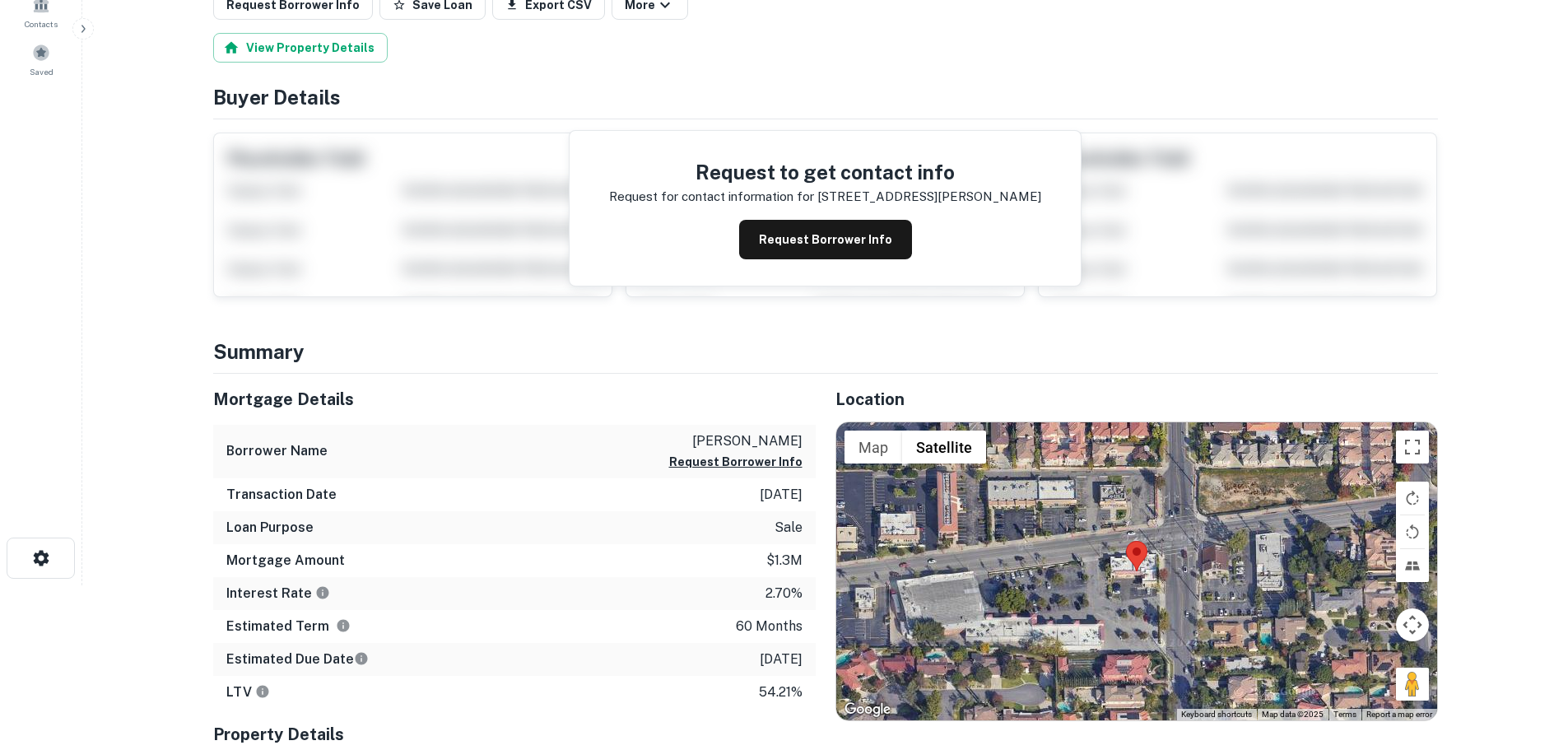
click at [1363, 374] on div "Location ← Move left → Move right ↑ Move up ↓ Move down + Zoom in - Zoom out Ho…" at bounding box center [1127, 665] width 622 height 584
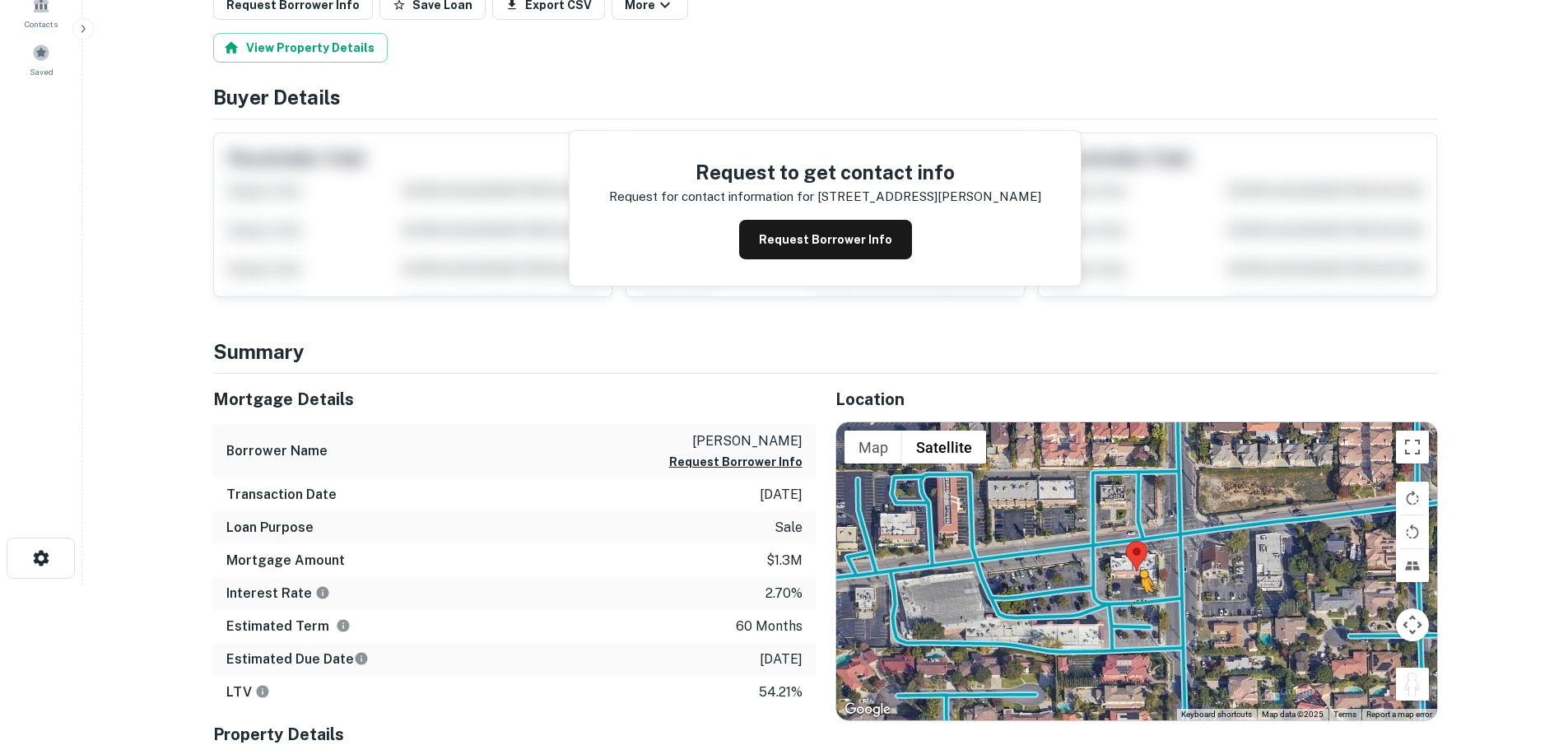
drag, startPoint x: 1407, startPoint y: 689, endPoint x: 1134, endPoint y: 601, distance: 286.8
click at [1134, 601] on div "To activate drag with keyboard, press Alt + Enter. Once in keyboard drag state,…" at bounding box center [1136, 571] width 601 height 298
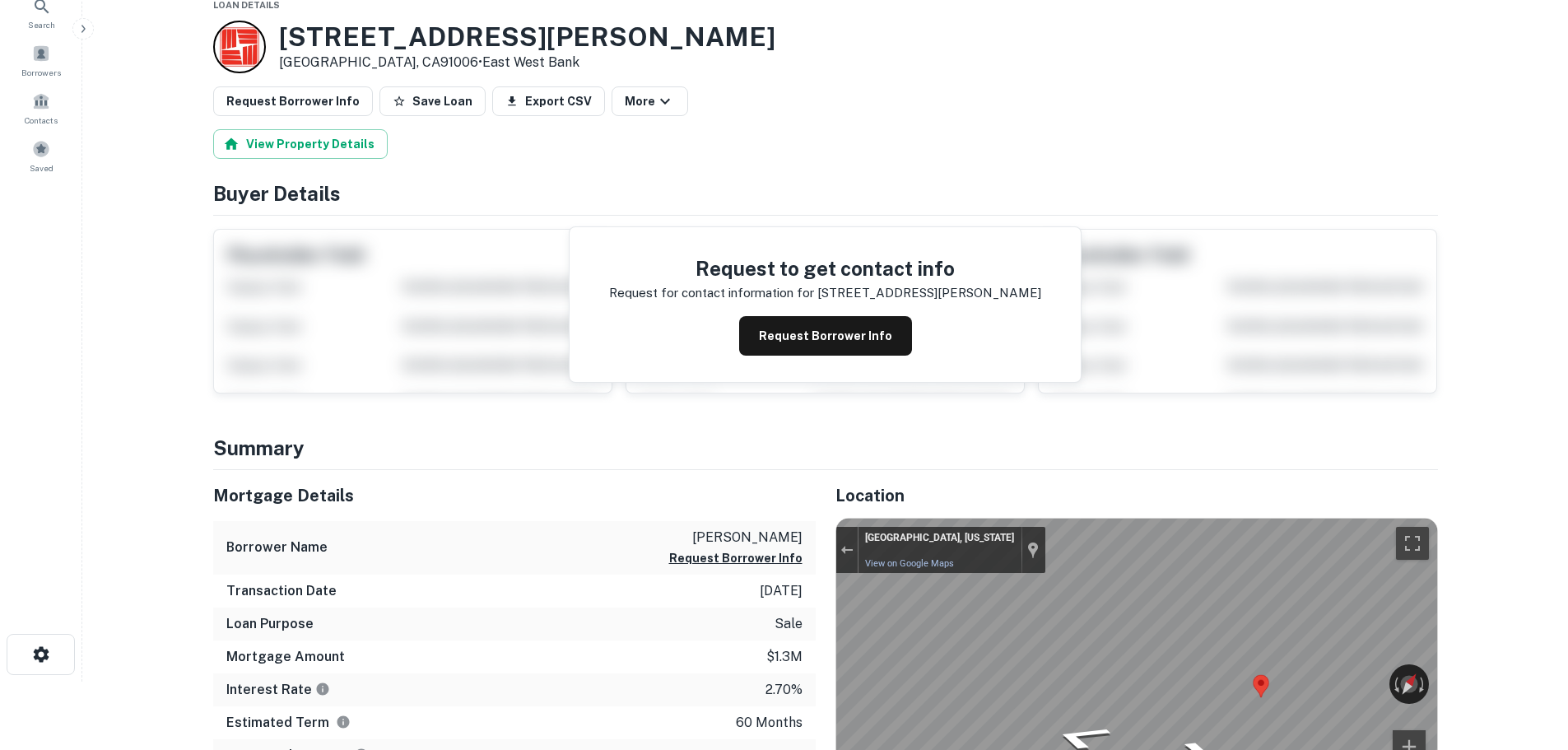
scroll to position [0, 0]
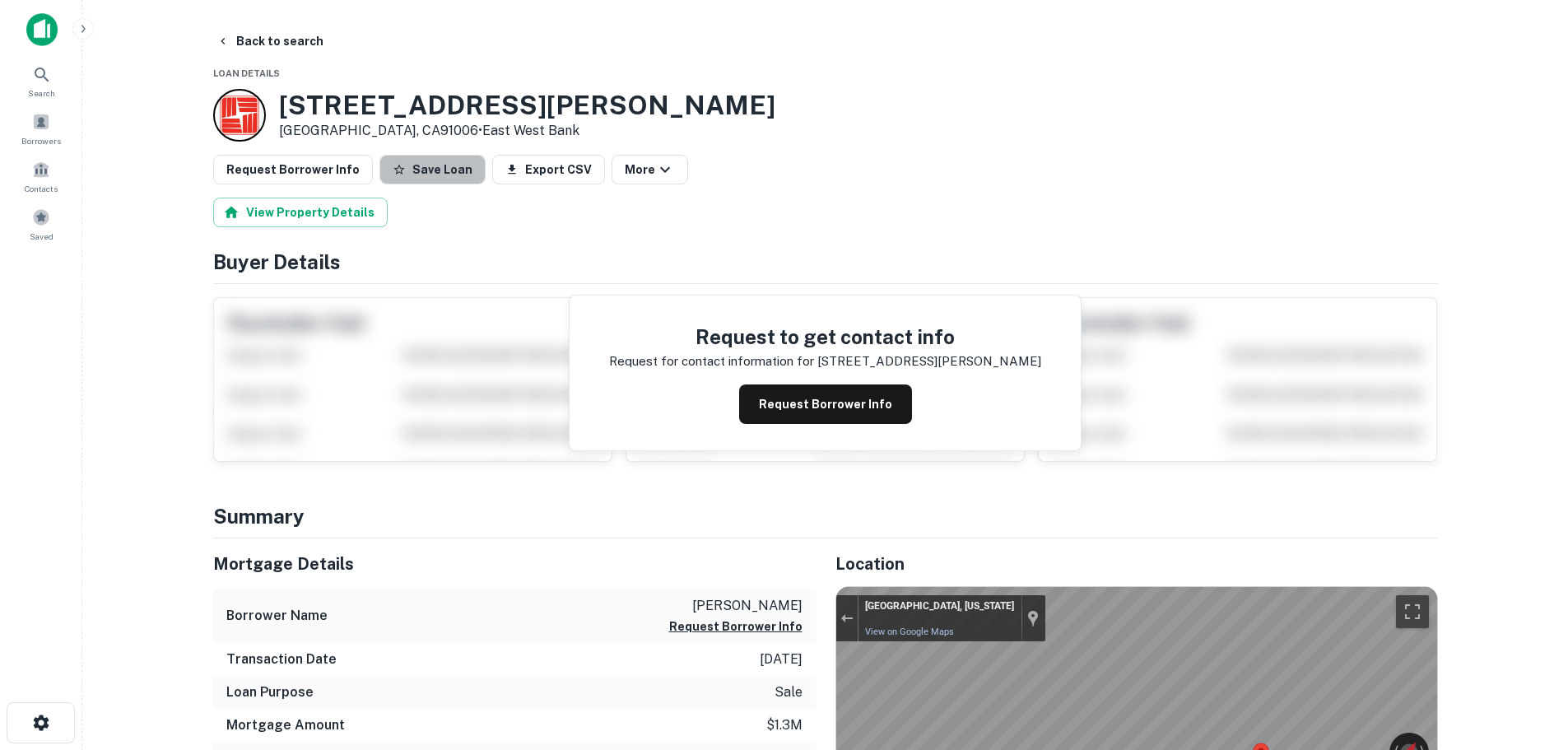
drag, startPoint x: 422, startPoint y: 175, endPoint x: 367, endPoint y: 170, distance: 55.2
click at [419, 175] on button "Save Loan" at bounding box center [433, 169] width 106 height 30
click at [355, 170] on button "Request Borrower Info" at bounding box center [292, 169] width 160 height 30
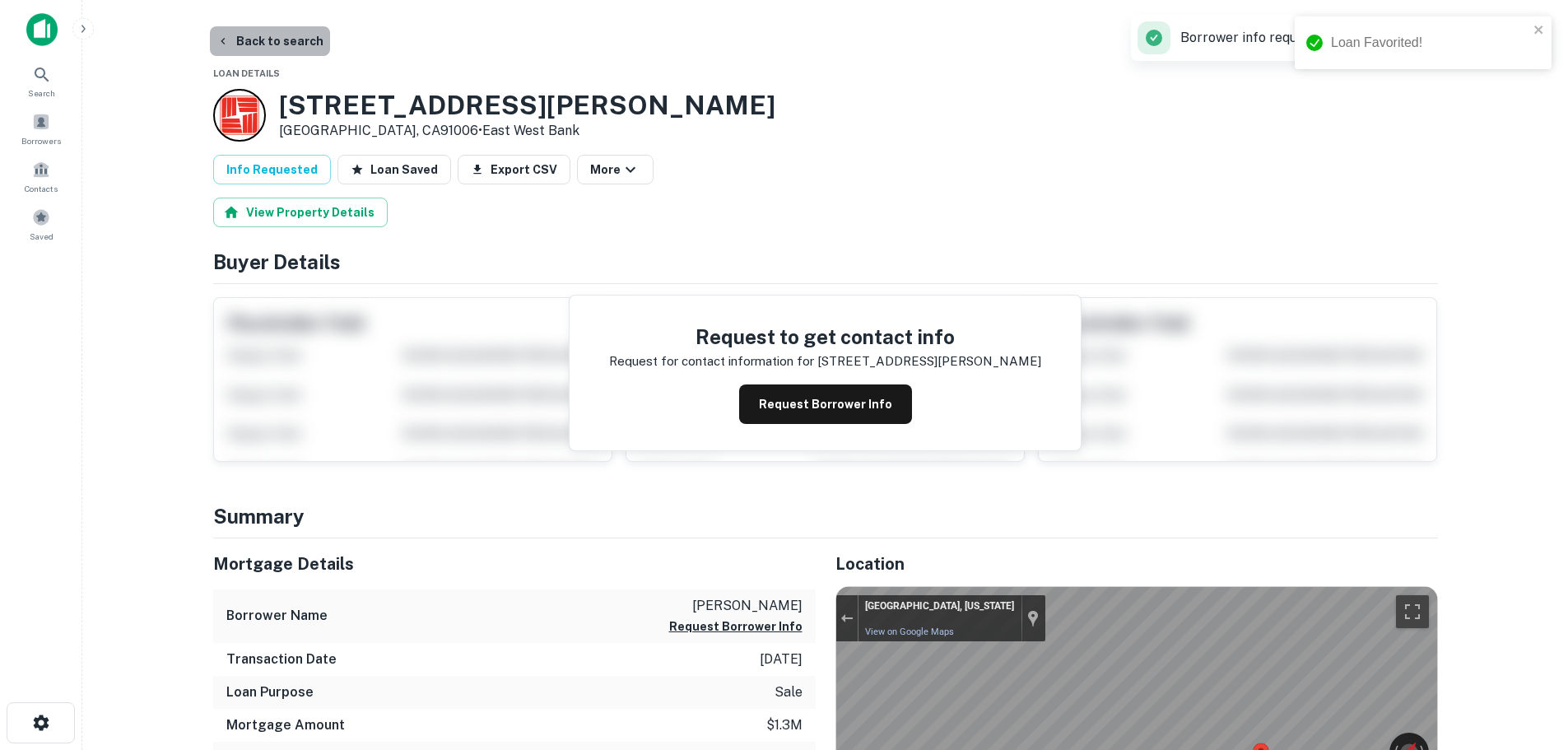
click at [284, 45] on button "Back to search" at bounding box center [270, 41] width 120 height 30
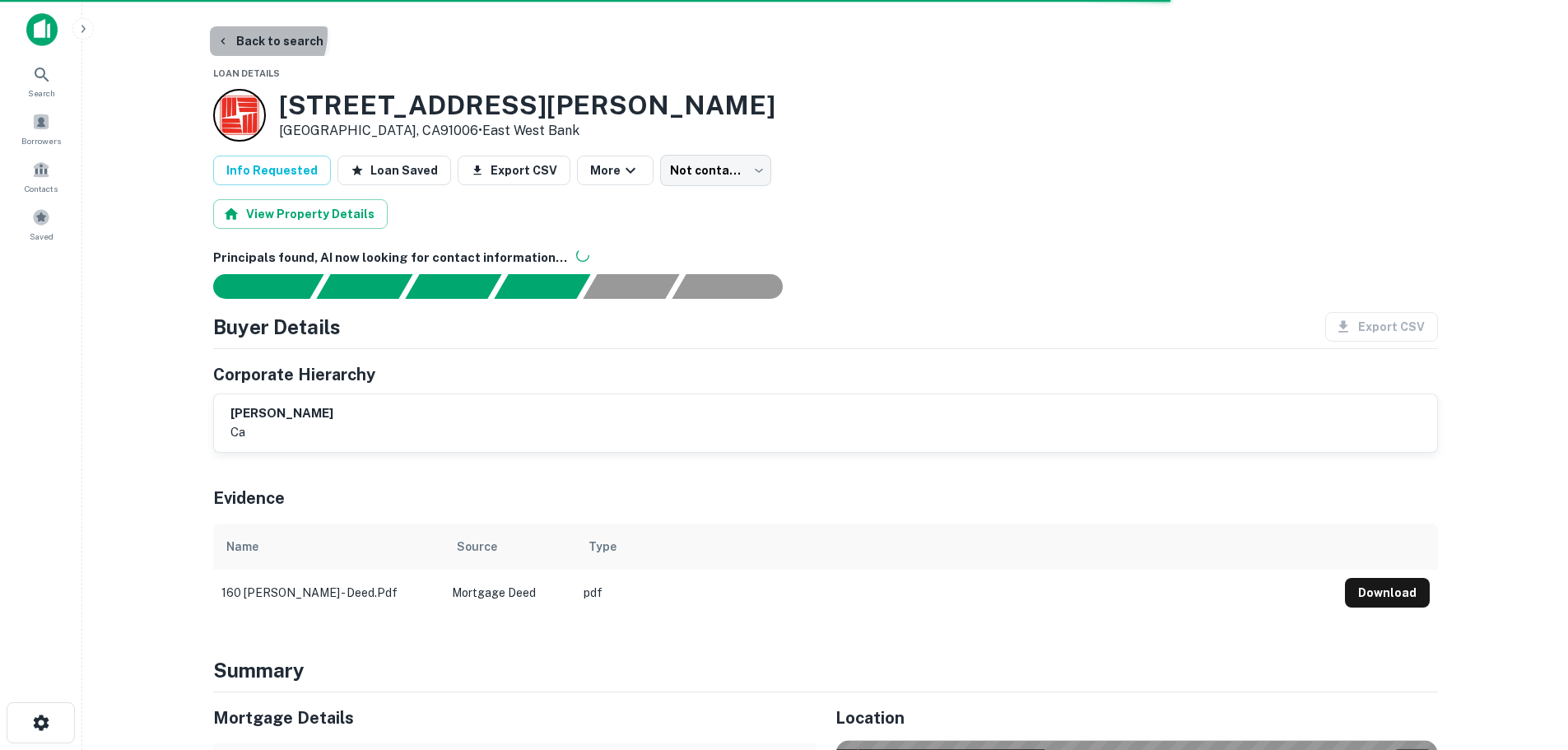
click at [257, 34] on button "Back to search" at bounding box center [270, 41] width 120 height 30
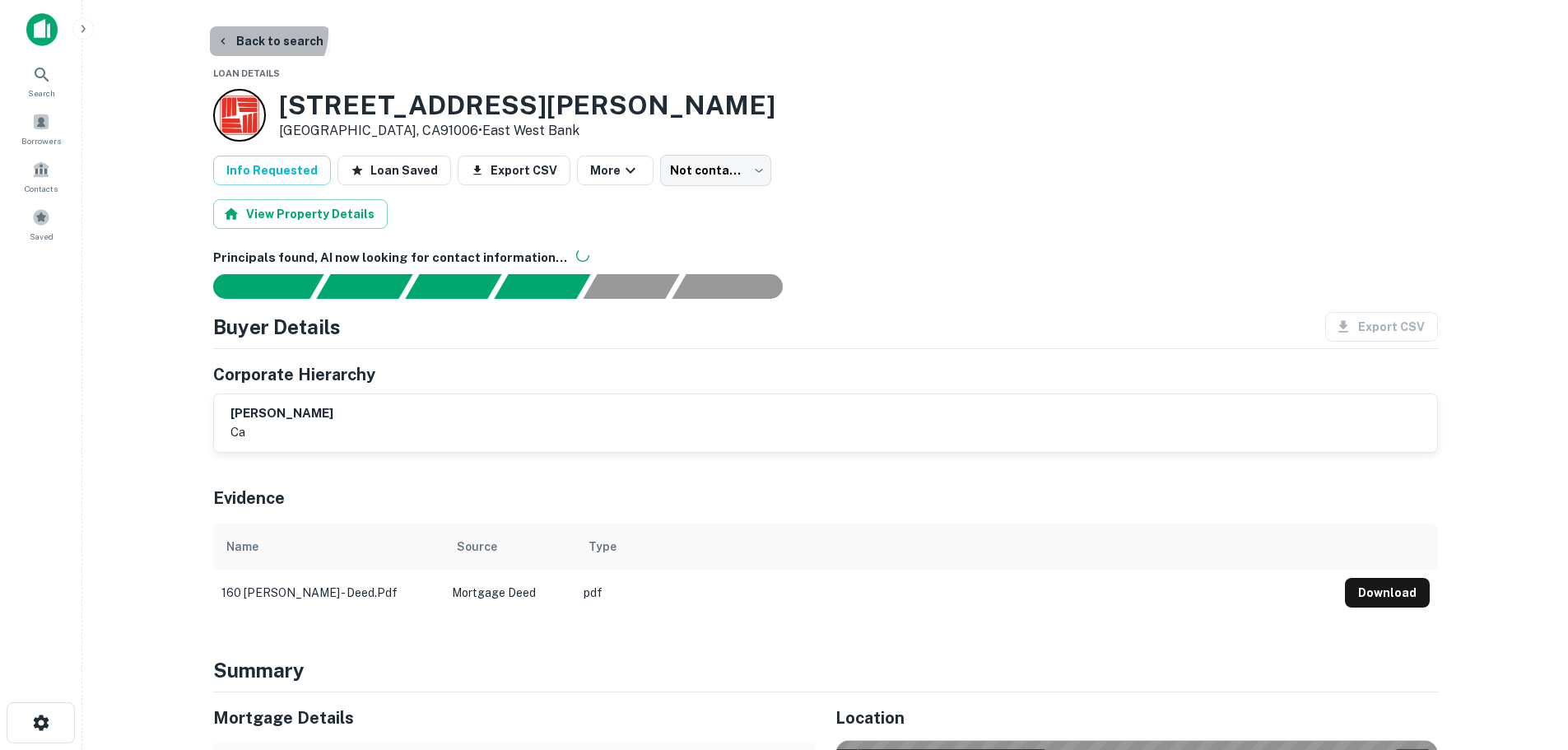
click at [261, 32] on button "Back to search" at bounding box center [270, 41] width 120 height 30
click at [265, 35] on button "Back to search" at bounding box center [270, 41] width 120 height 30
